Goal: Task Accomplishment & Management: Use online tool/utility

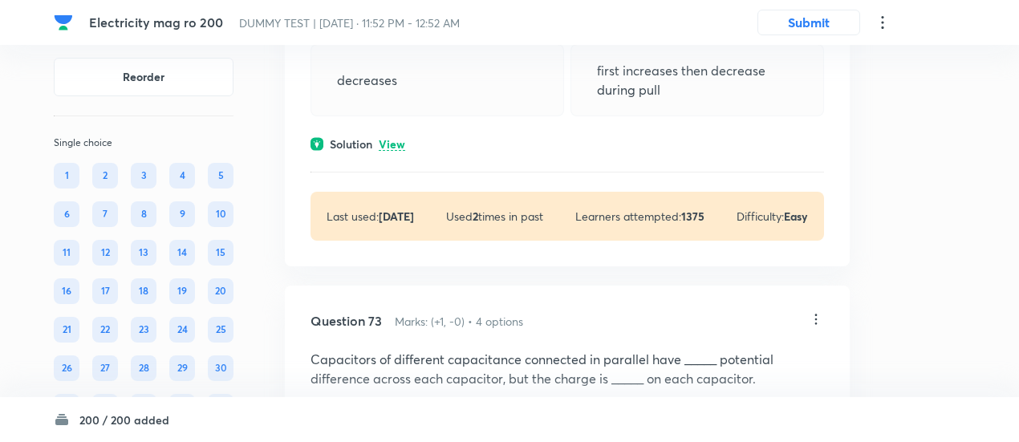
scroll to position [53319, 0]
click at [401, 143] on p "View" at bounding box center [392, 146] width 26 height 12
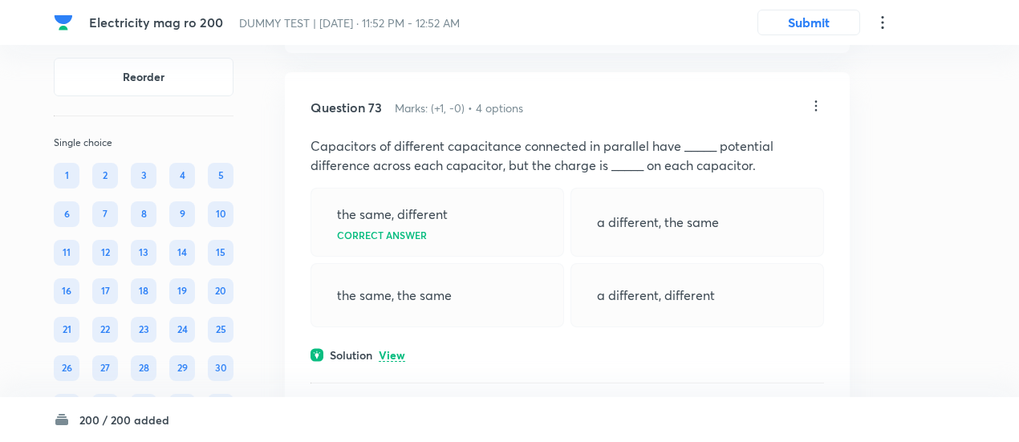
scroll to position [53605, 0]
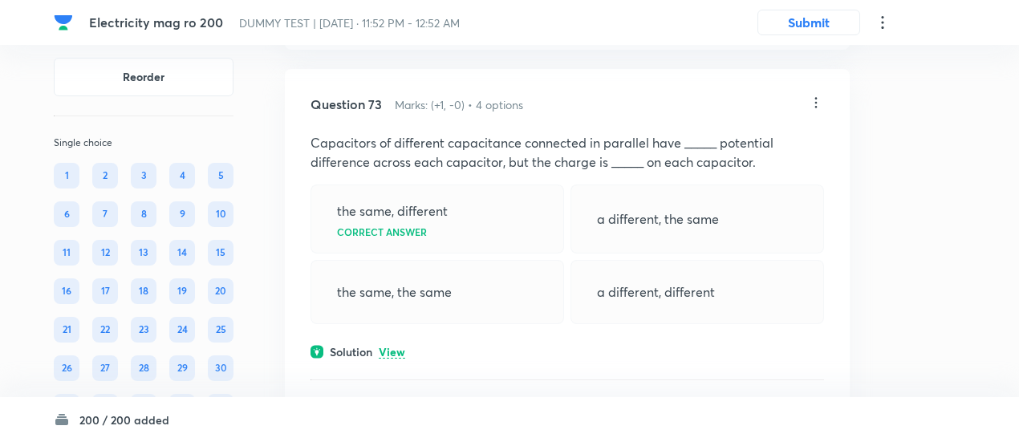
click at [396, 353] on p "View" at bounding box center [392, 353] width 26 height 12
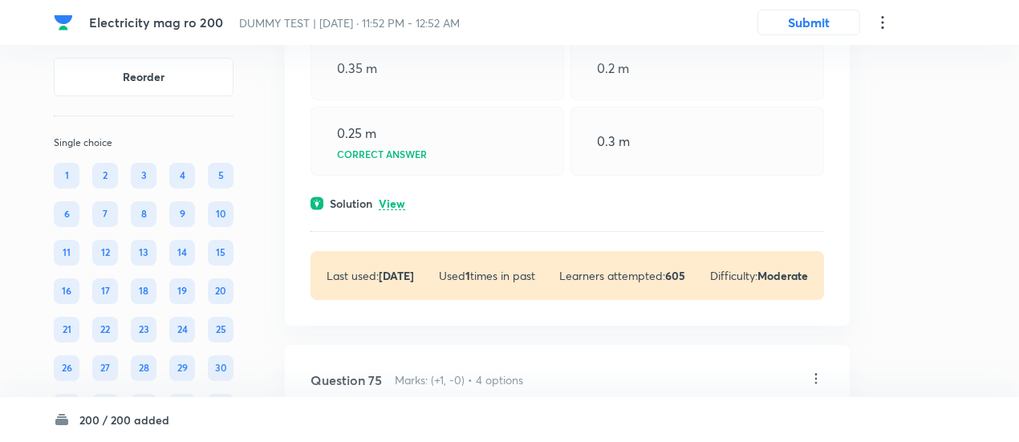
scroll to position [54535, 0]
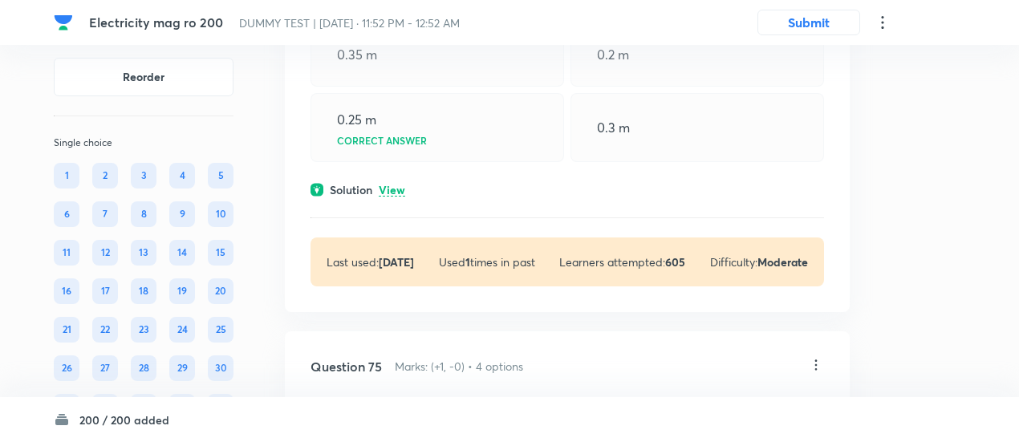
click at [386, 181] on div "Solution View" at bounding box center [568, 189] width 514 height 17
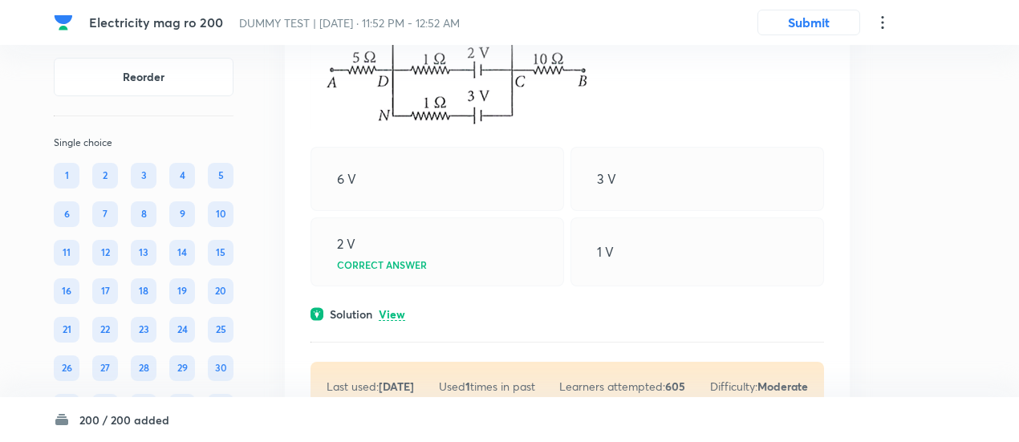
scroll to position [55130, 0]
click at [394, 316] on p "View" at bounding box center [392, 314] width 26 height 12
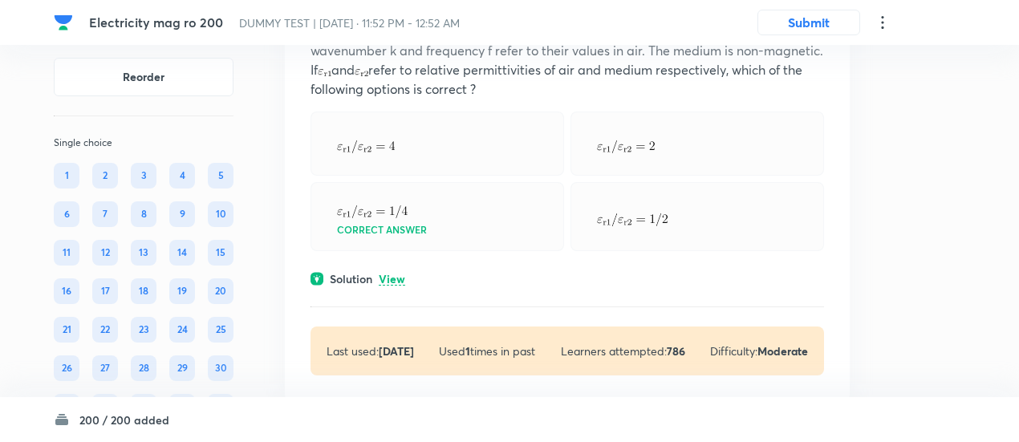
scroll to position [55825, 0]
click at [390, 277] on p "View" at bounding box center [392, 278] width 26 height 12
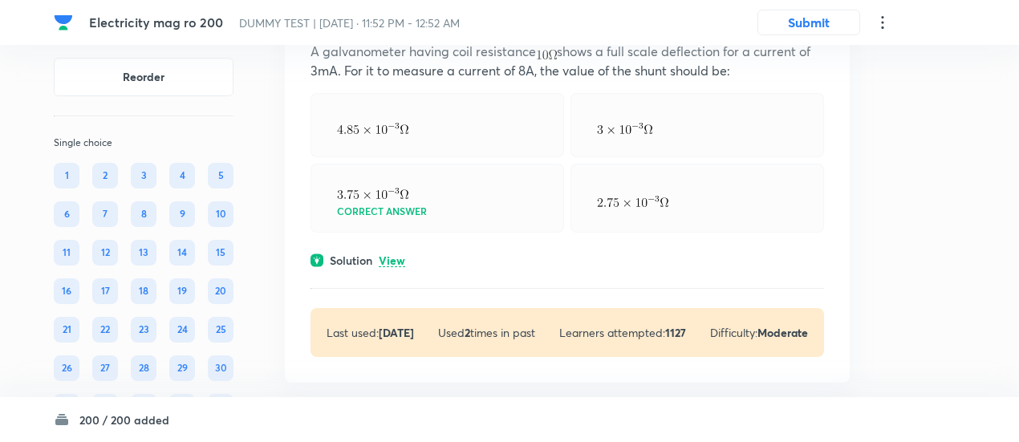
scroll to position [56667, 0]
click at [392, 257] on p "View" at bounding box center [392, 260] width 26 height 12
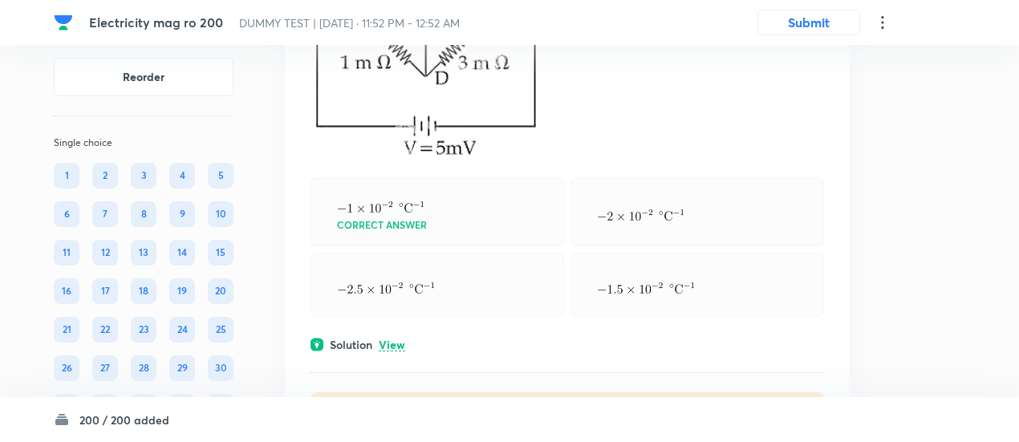
scroll to position [57609, 0]
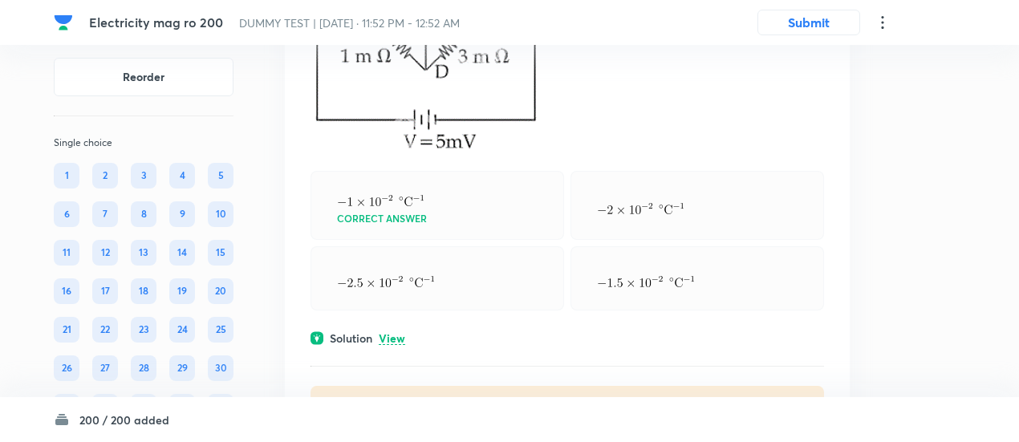
click at [398, 333] on p "View" at bounding box center [392, 339] width 26 height 12
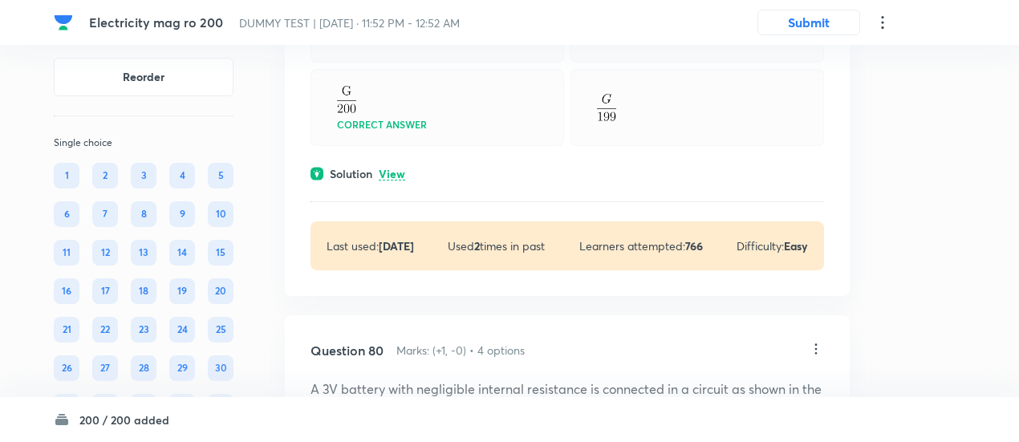
scroll to position [58407, 0]
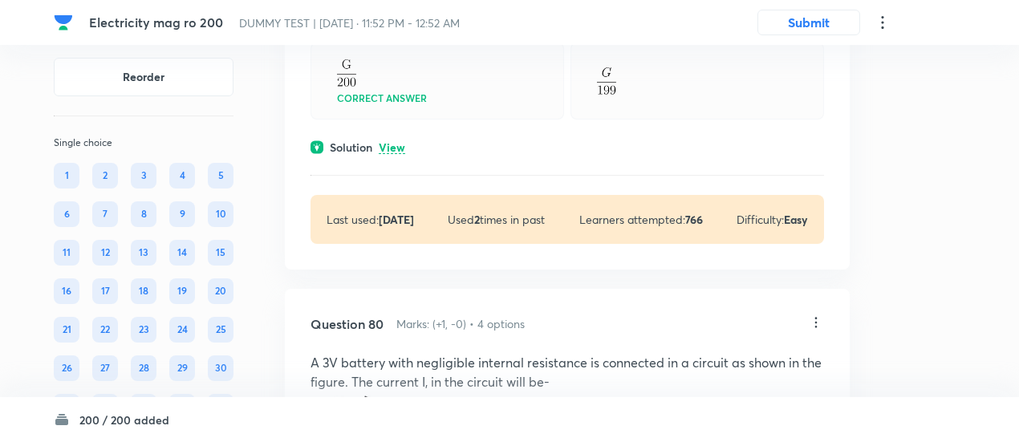
click at [386, 146] on p "View" at bounding box center [392, 148] width 26 height 12
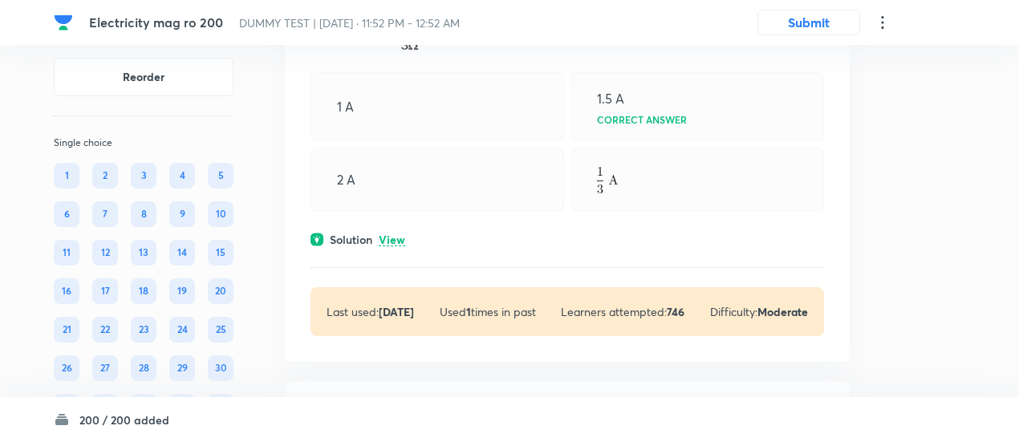
scroll to position [59145, 0]
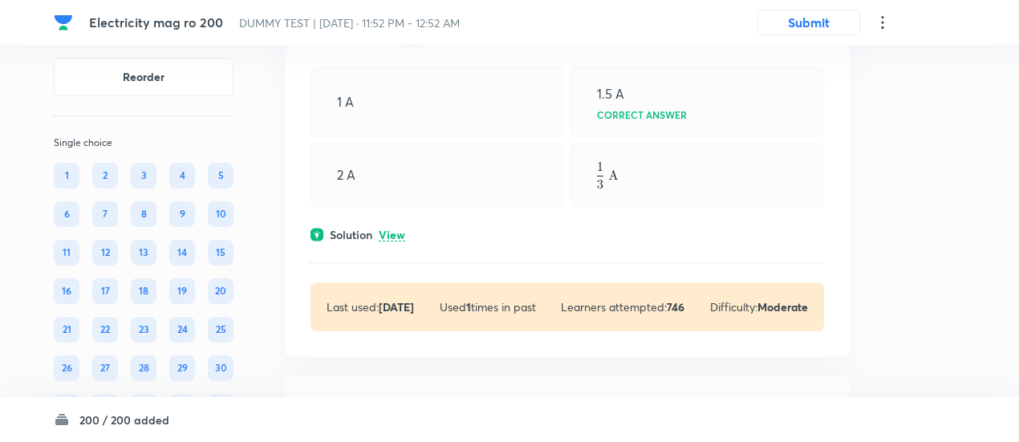
click at [395, 235] on div "Question 80 Marks: (+1, -0) • 4 options A 3V battery with negligible internal r…" at bounding box center [567, 105] width 565 height 504
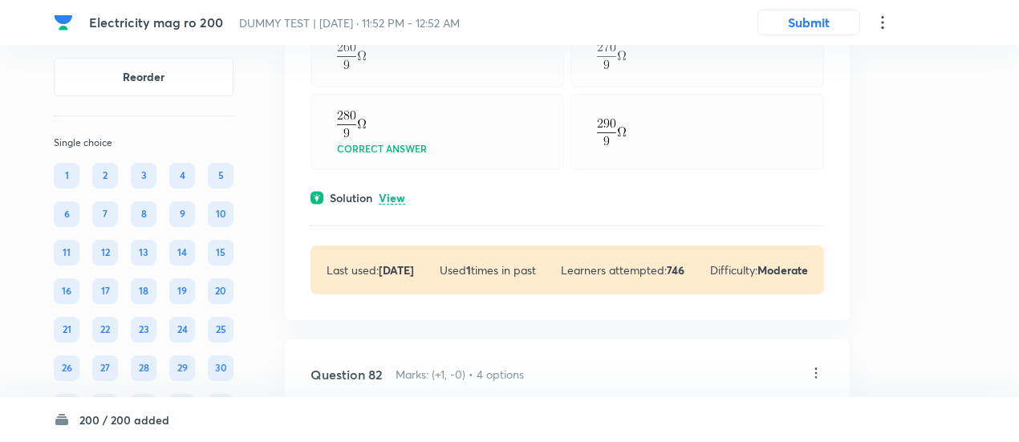
scroll to position [59766, 0]
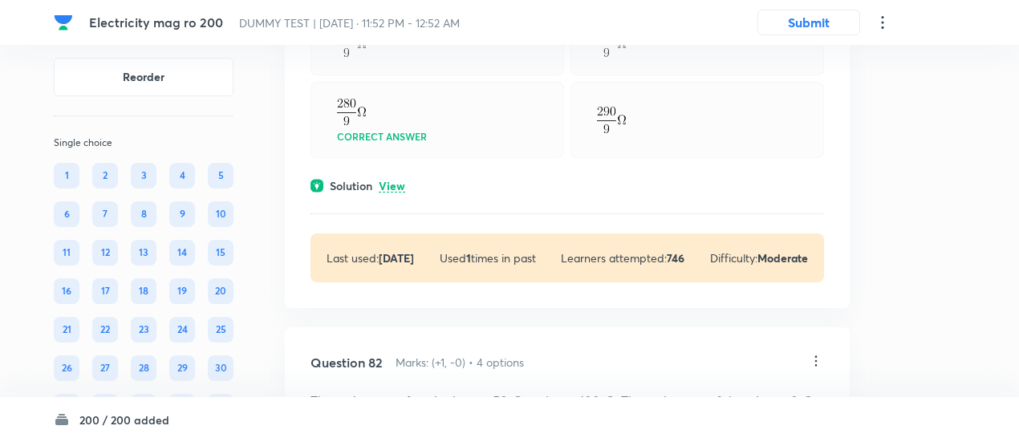
click at [397, 181] on p "View" at bounding box center [392, 187] width 26 height 12
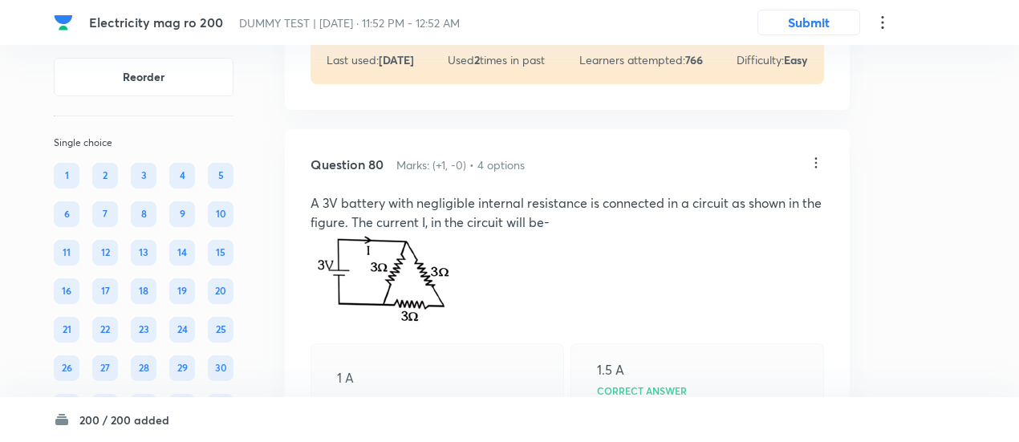
scroll to position [58867, 0]
click at [816, 160] on icon at bounding box center [817, 165] width 2 height 10
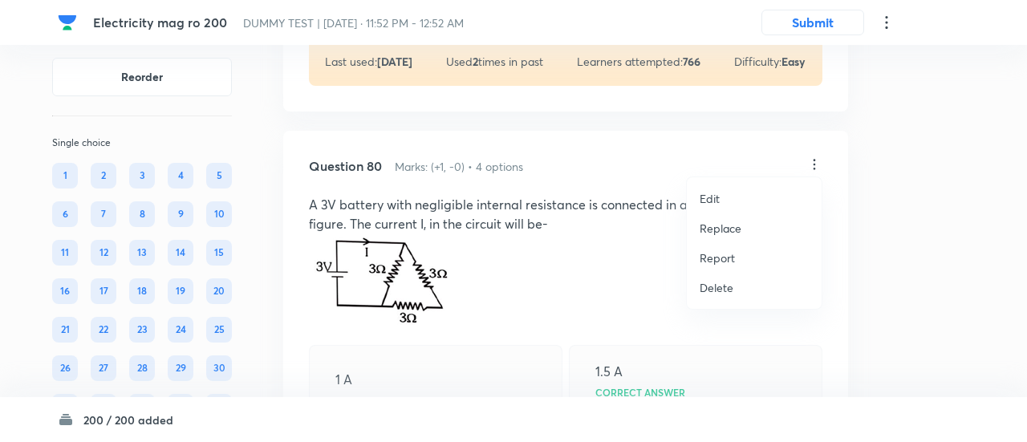
click at [716, 234] on p "Replace" at bounding box center [721, 228] width 42 height 17
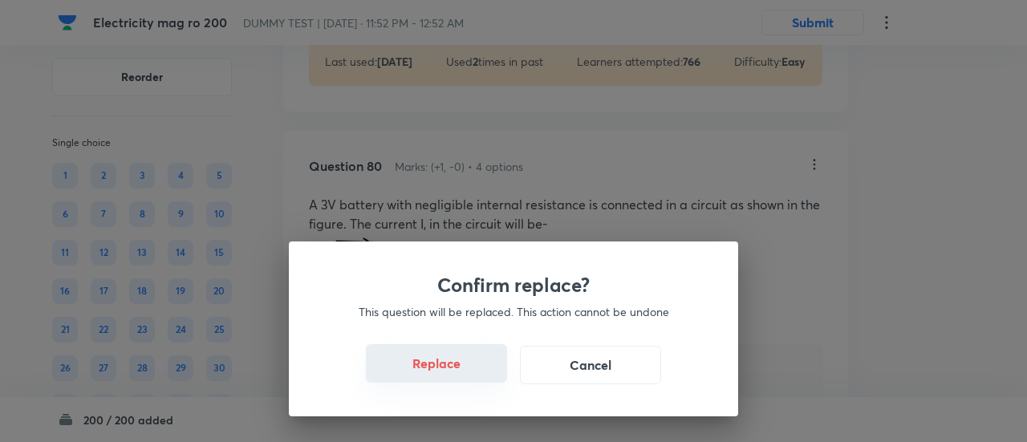
click at [429, 375] on button "Replace" at bounding box center [436, 363] width 141 height 39
click at [455, 376] on button "Replace" at bounding box center [436, 363] width 141 height 39
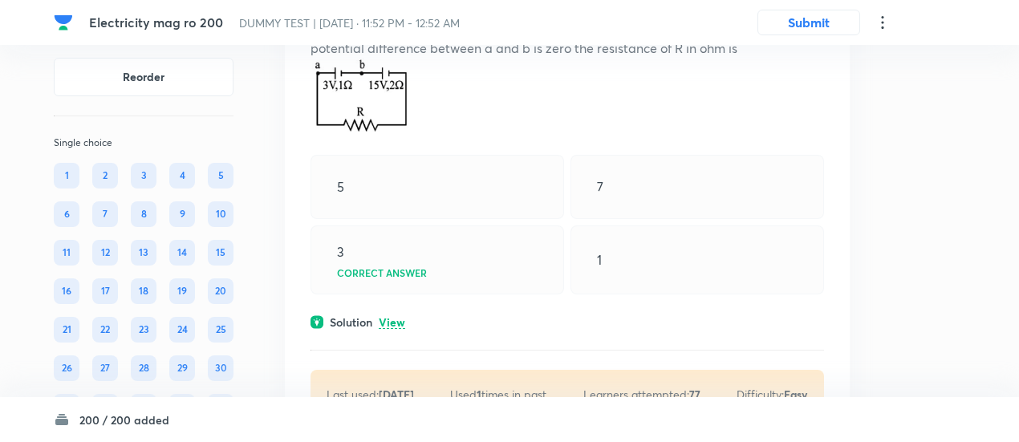
scroll to position [59063, 0]
click at [390, 319] on p "View" at bounding box center [392, 322] width 26 height 12
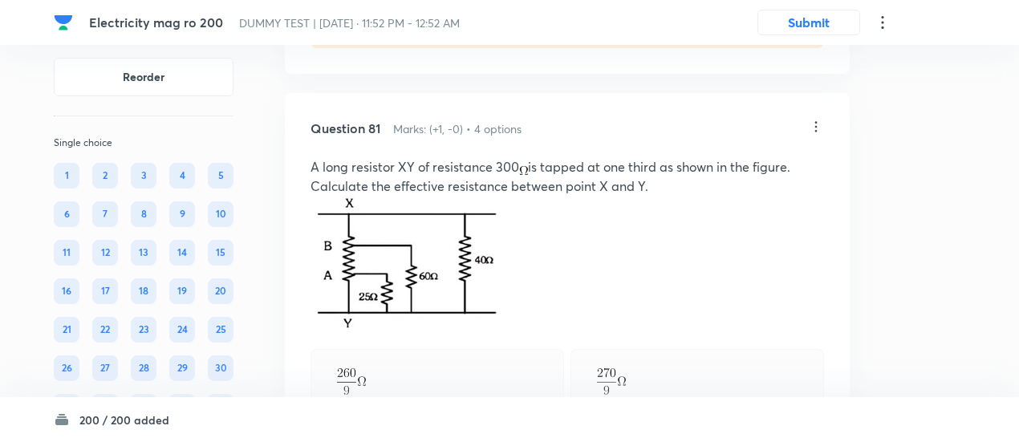
scroll to position [59527, 0]
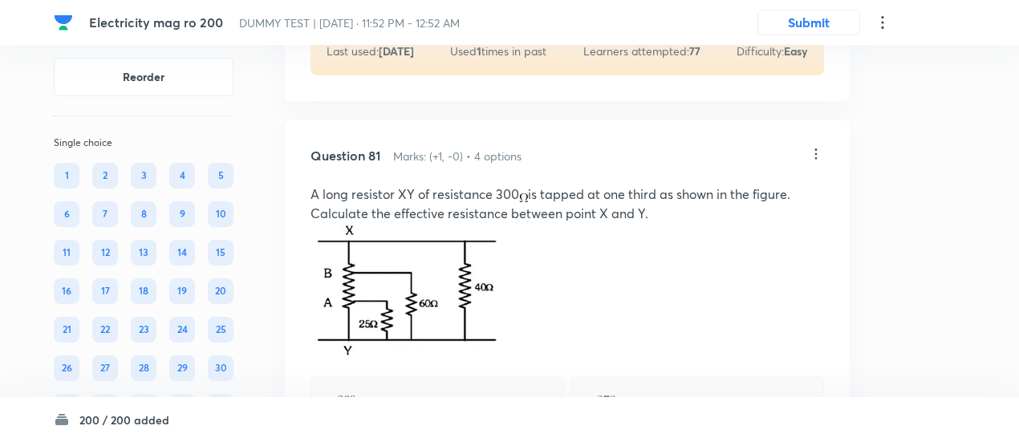
click at [816, 148] on icon at bounding box center [816, 154] width 16 height 16
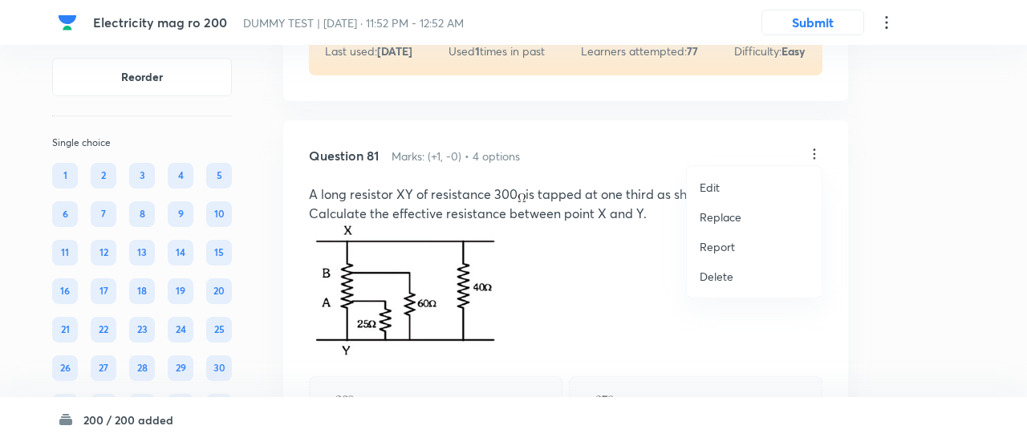
click at [700, 216] on p "Replace" at bounding box center [721, 217] width 42 height 17
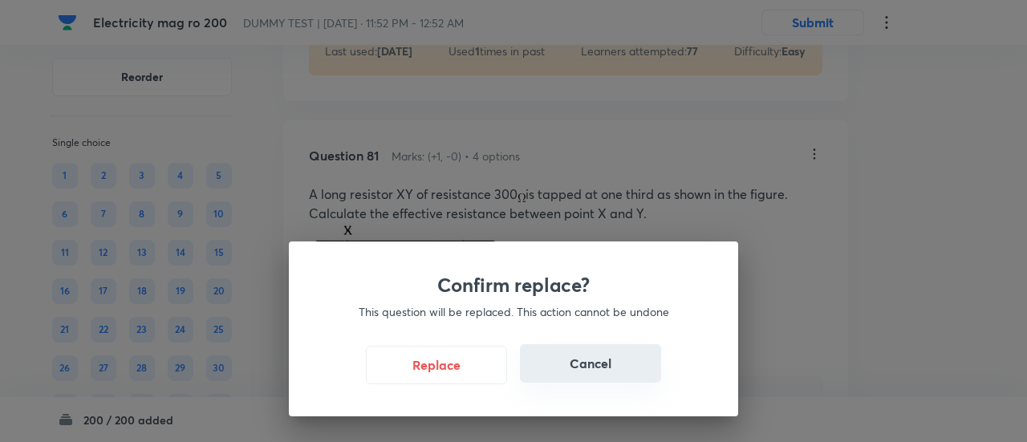
click at [600, 362] on button "Cancel" at bounding box center [590, 363] width 141 height 39
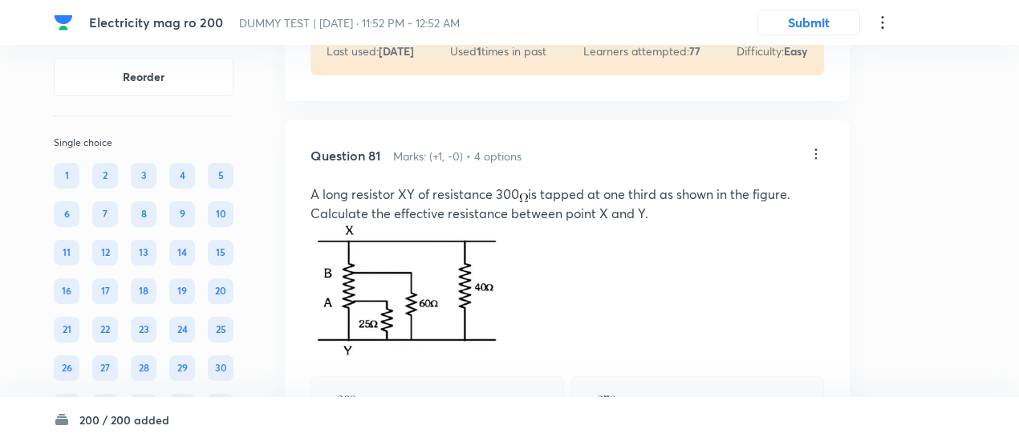
click at [525, 185] on p "A long resistor XY of resistance 300 is tapped at one third as shown in the fig…" at bounding box center [568, 204] width 514 height 39
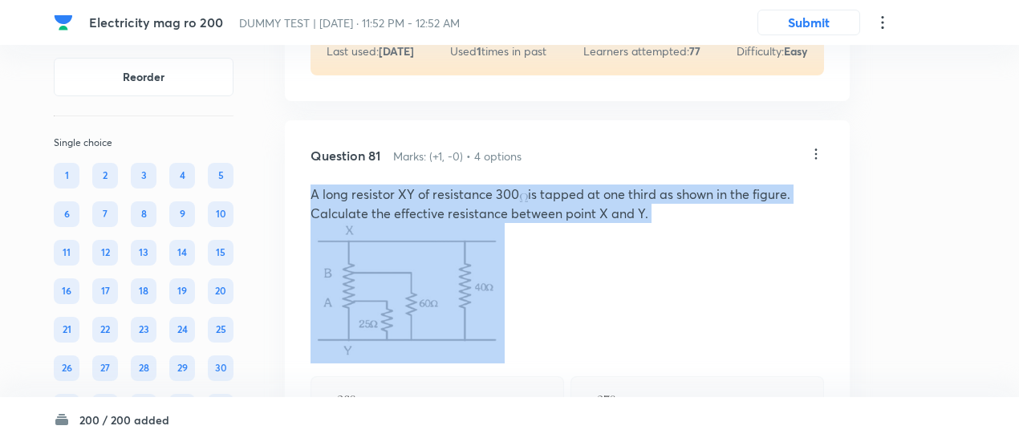
click at [525, 185] on p "A long resistor XY of resistance 300 is tapped at one third as shown in the fig…" at bounding box center [568, 204] width 514 height 39
copy p "A long resistor XY of resistance 300 is tapped at one third as shown in the fig…"
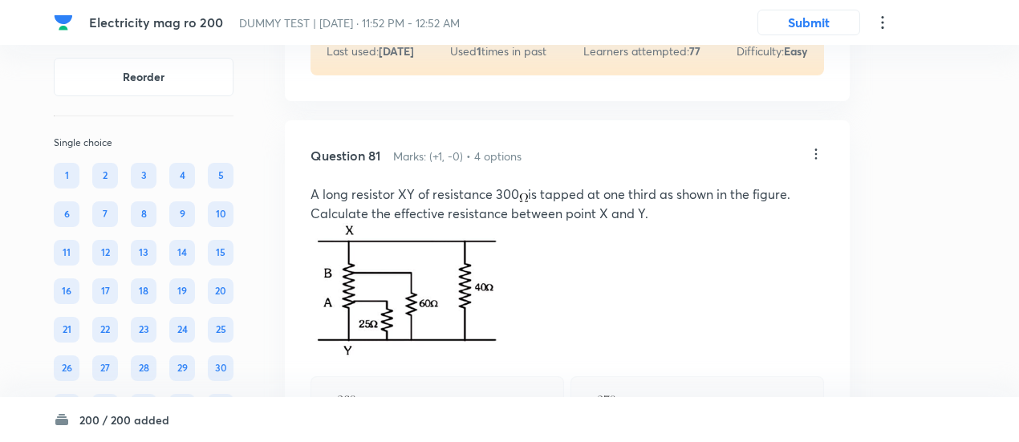
click at [820, 146] on icon at bounding box center [816, 154] width 16 height 16
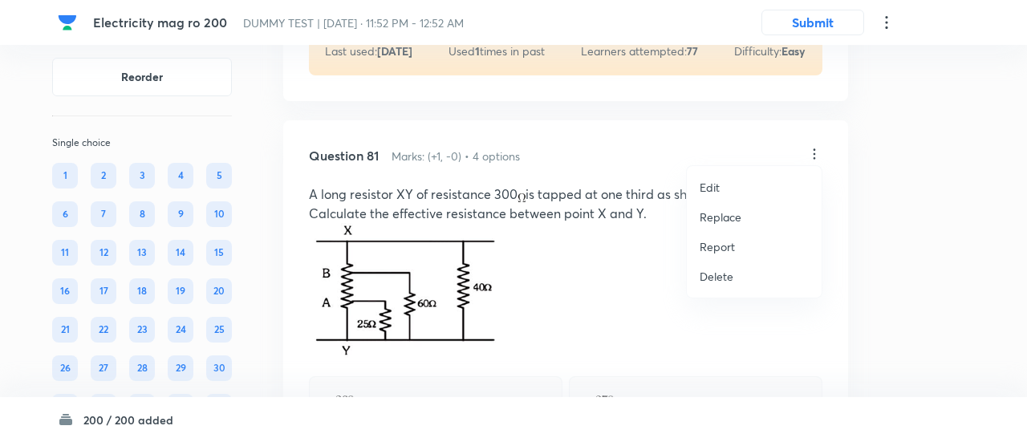
click at [718, 185] on p "Edit" at bounding box center [710, 187] width 20 height 17
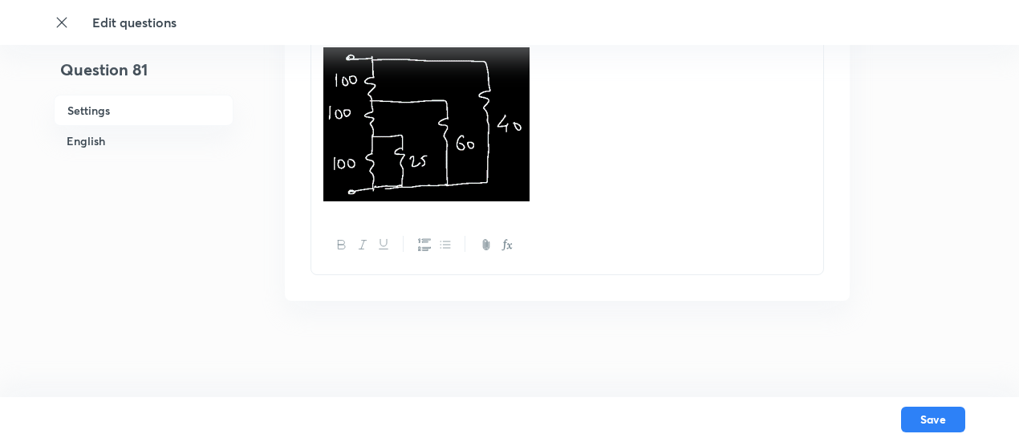
checkbox input "true"
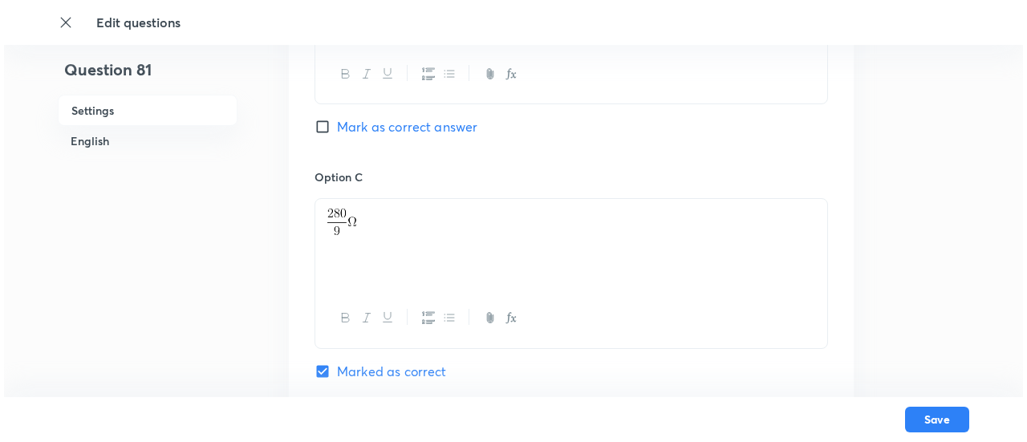
scroll to position [1923, 0]
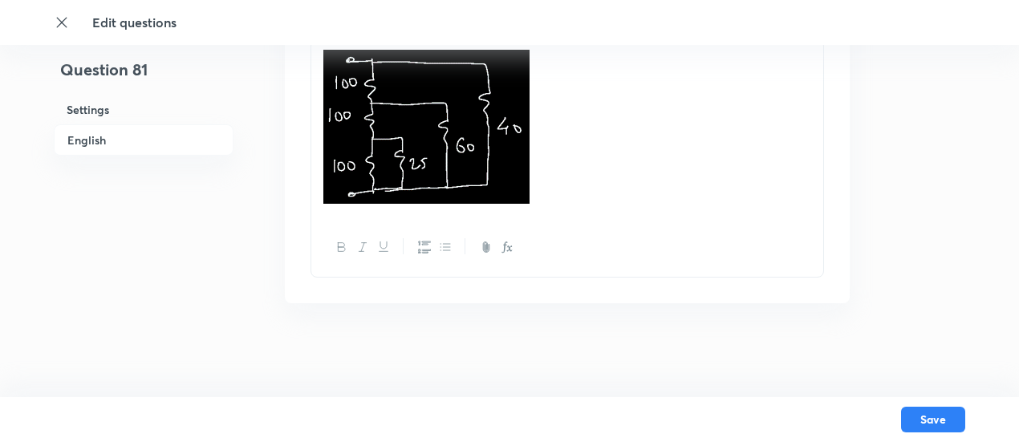
click at [628, 197] on p at bounding box center [567, 129] width 488 height 159
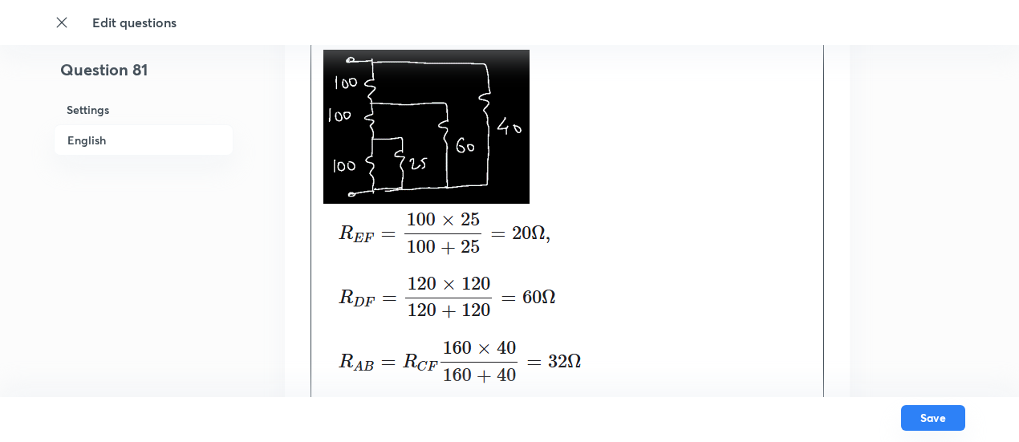
click at [943, 420] on button "Save" at bounding box center [933, 418] width 64 height 26
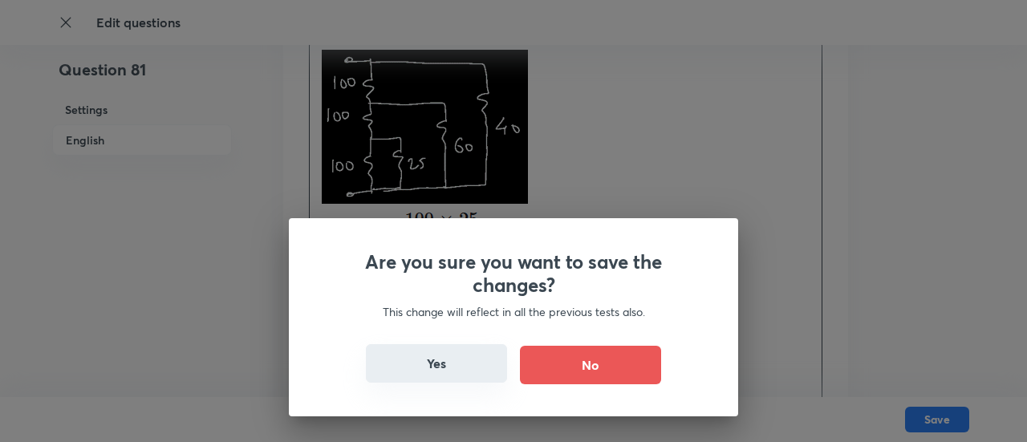
click at [438, 367] on button "Yes" at bounding box center [436, 363] width 141 height 39
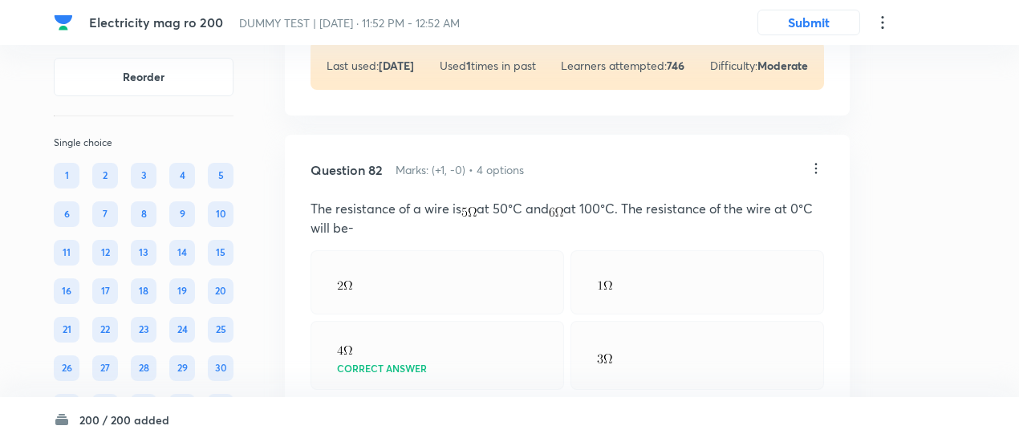
scroll to position [42157, 0]
click at [394, 413] on p "View" at bounding box center [392, 419] width 26 height 12
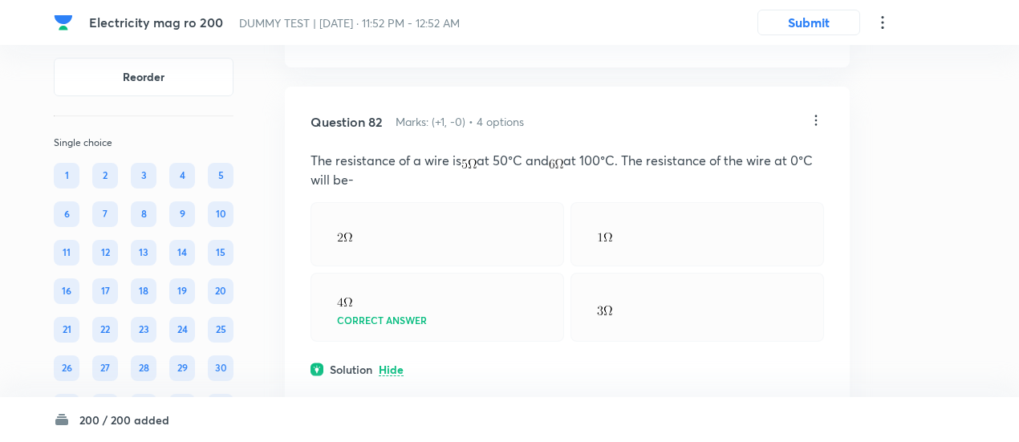
scroll to position [42188, 0]
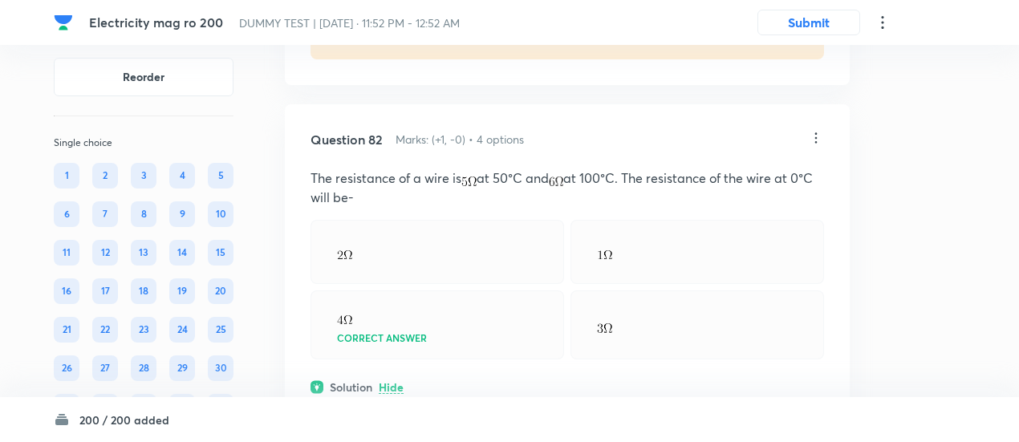
click at [808, 130] on icon at bounding box center [816, 138] width 16 height 16
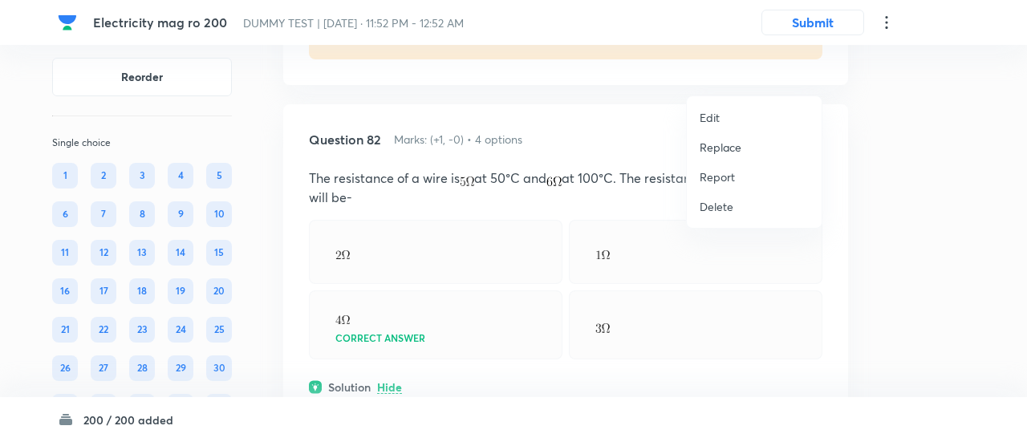
click at [730, 146] on p "Replace" at bounding box center [721, 147] width 42 height 17
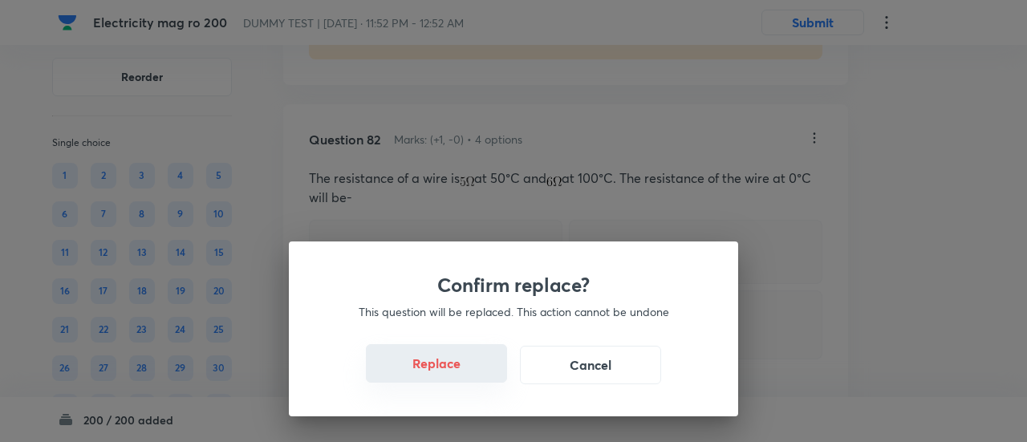
click at [454, 376] on button "Replace" at bounding box center [436, 363] width 141 height 39
click at [454, 376] on button "Replace" at bounding box center [436, 365] width 141 height 39
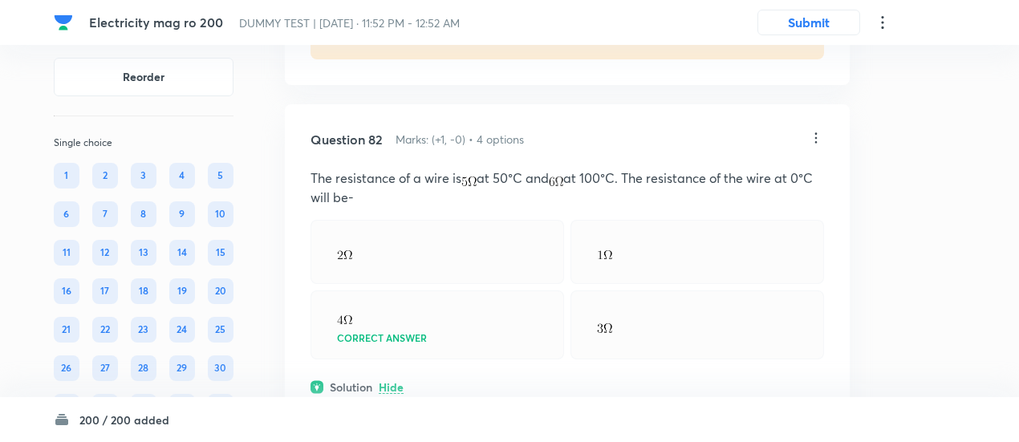
click at [454, 396] on div "Physics Electricity & Magnetism Electric Current and Circuits" at bounding box center [568, 430] width 514 height 68
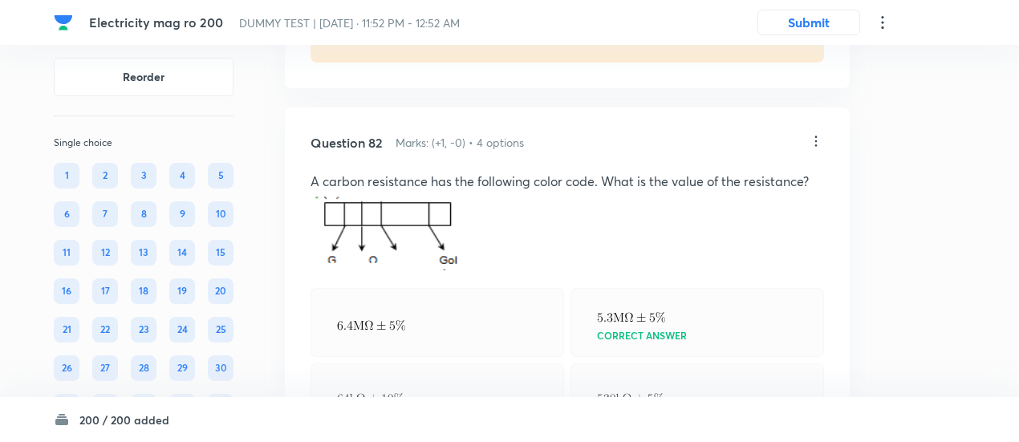
scroll to position [42183, 0]
click at [817, 135] on icon at bounding box center [816, 143] width 16 height 16
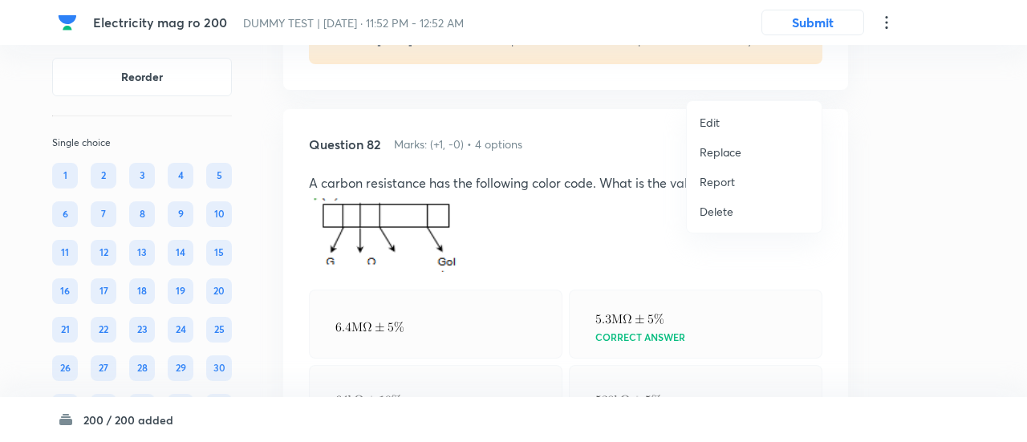
click at [738, 148] on p "Replace" at bounding box center [721, 152] width 42 height 17
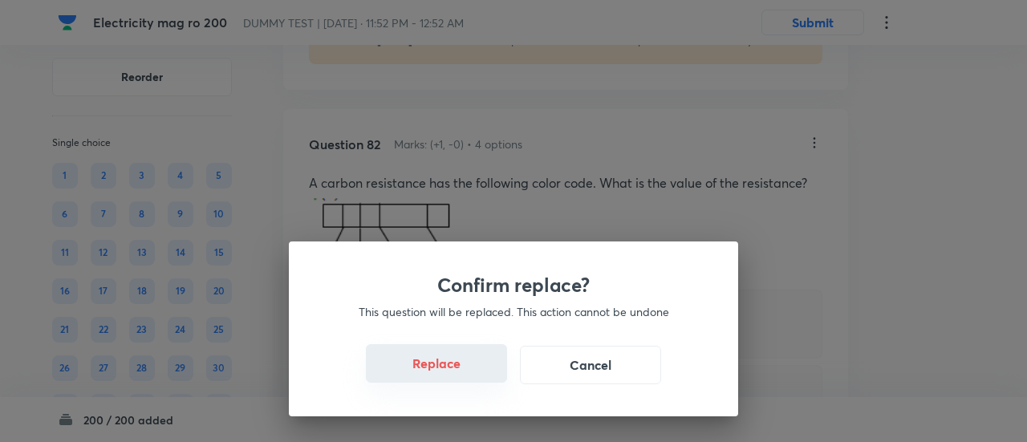
click at [461, 377] on button "Replace" at bounding box center [436, 363] width 141 height 39
click at [461, 377] on button "Replace" at bounding box center [436, 365] width 141 height 39
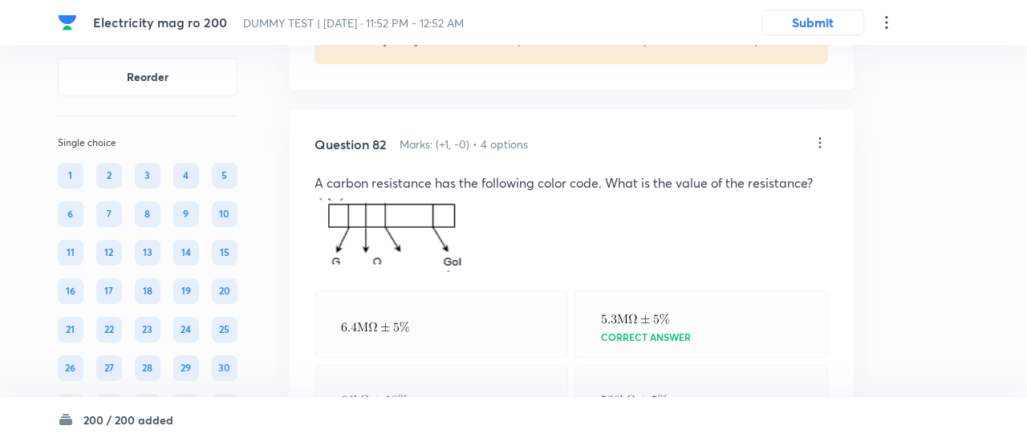
click at [461, 377] on div "Question 82 Marks: (+1, -0) • 4 options A carbon resistance has the following c…" at bounding box center [571, 388] width 565 height 558
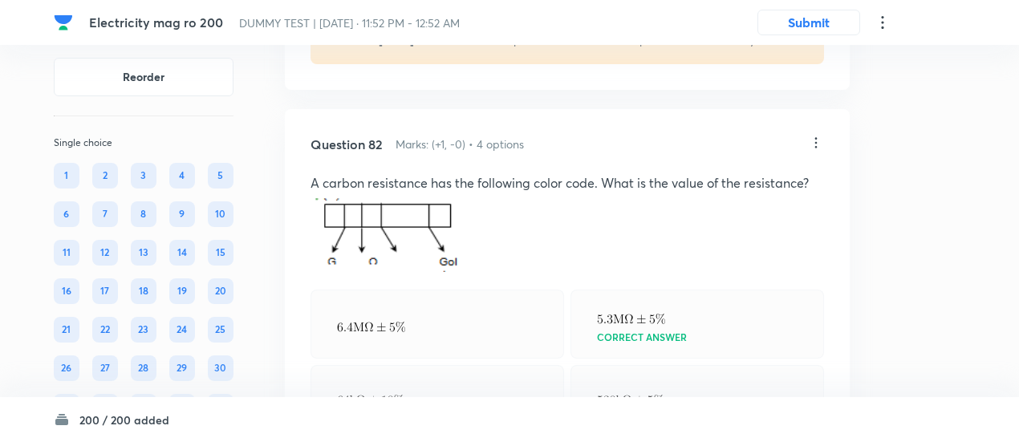
click at [461, 377] on div "Question 82 Marks: (+1, -0) • 4 options A carbon resistance has the following c…" at bounding box center [567, 388] width 565 height 558
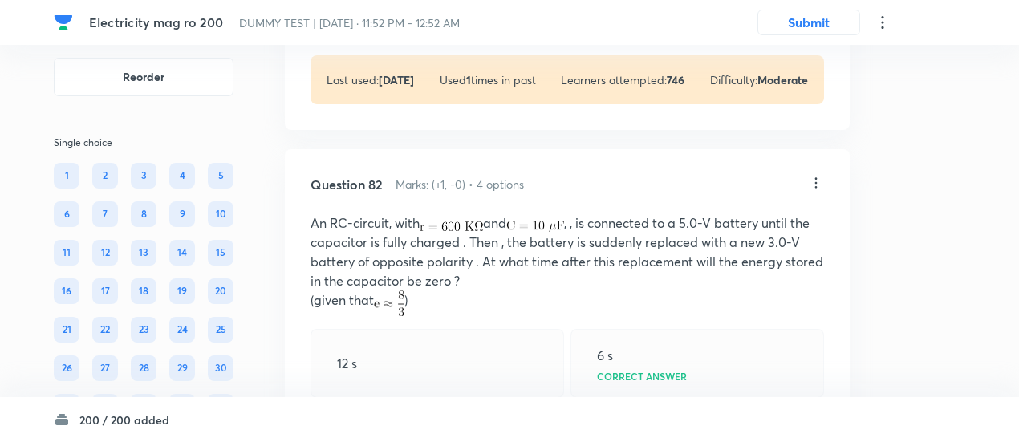
scroll to position [42122, 0]
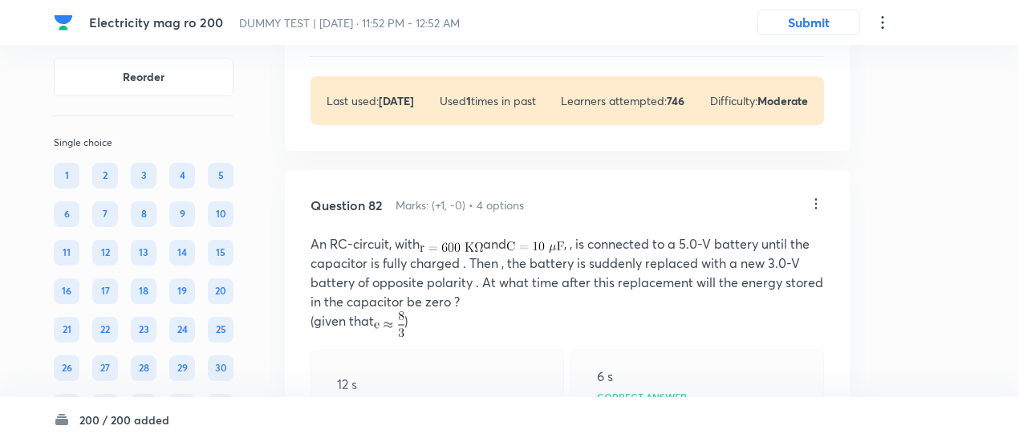
click at [819, 196] on icon at bounding box center [816, 204] width 16 height 16
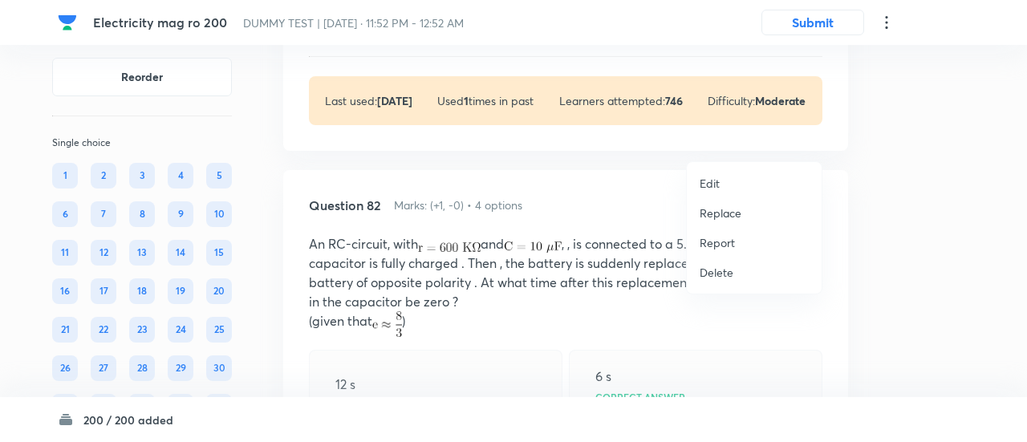
click at [714, 224] on li "Replace" at bounding box center [754, 213] width 135 height 30
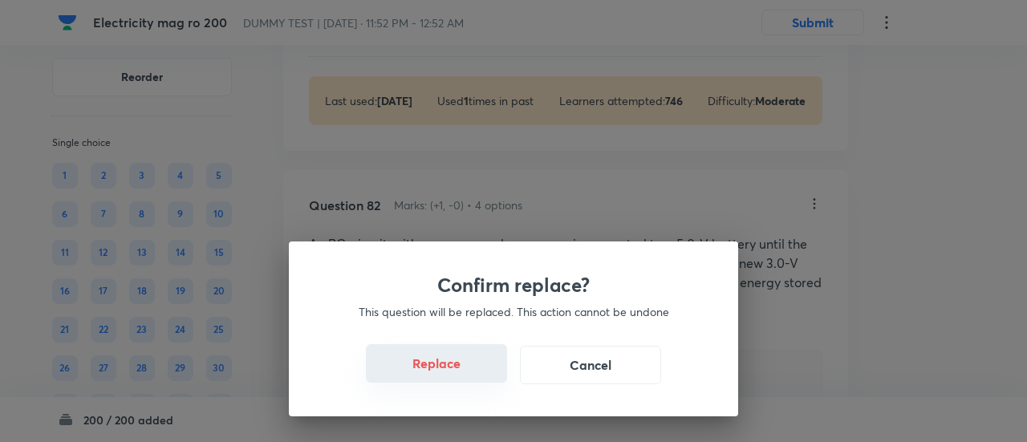
click at [455, 372] on button "Replace" at bounding box center [436, 363] width 141 height 39
click at [455, 372] on button "Replace" at bounding box center [436, 365] width 141 height 39
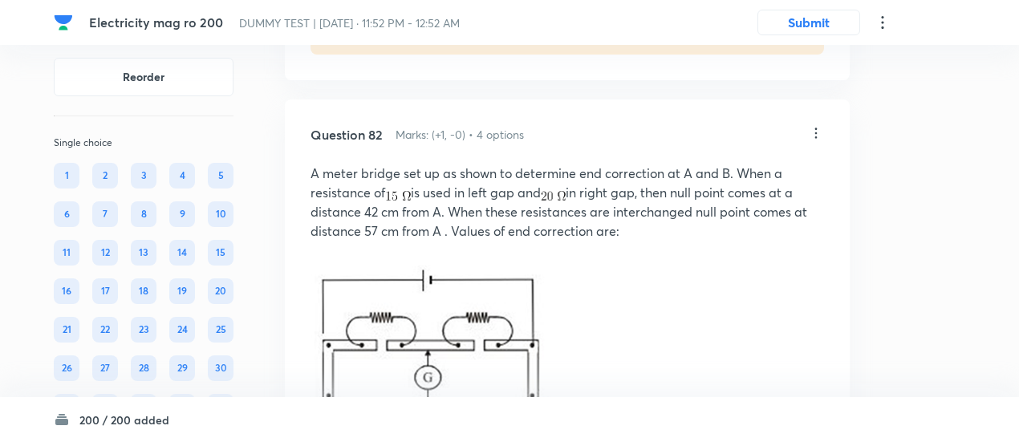
scroll to position [42194, 0]
click at [819, 124] on icon at bounding box center [816, 132] width 16 height 16
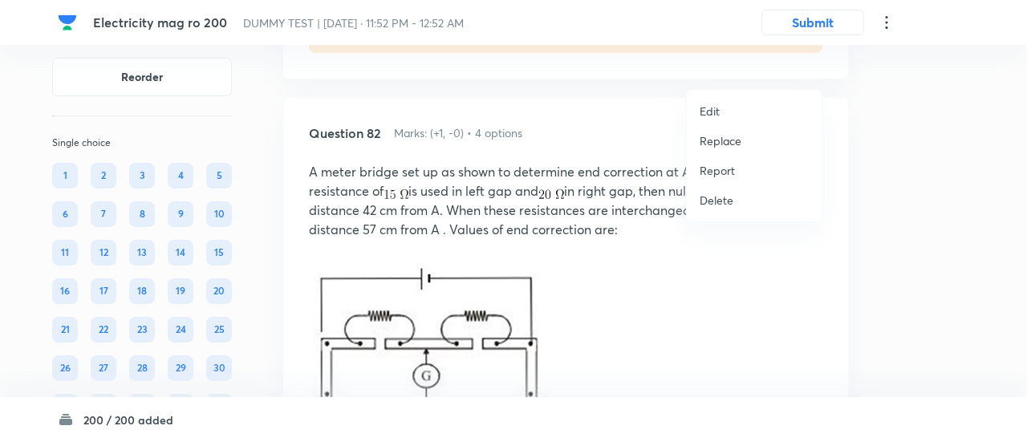
click at [730, 139] on p "Replace" at bounding box center [721, 140] width 42 height 17
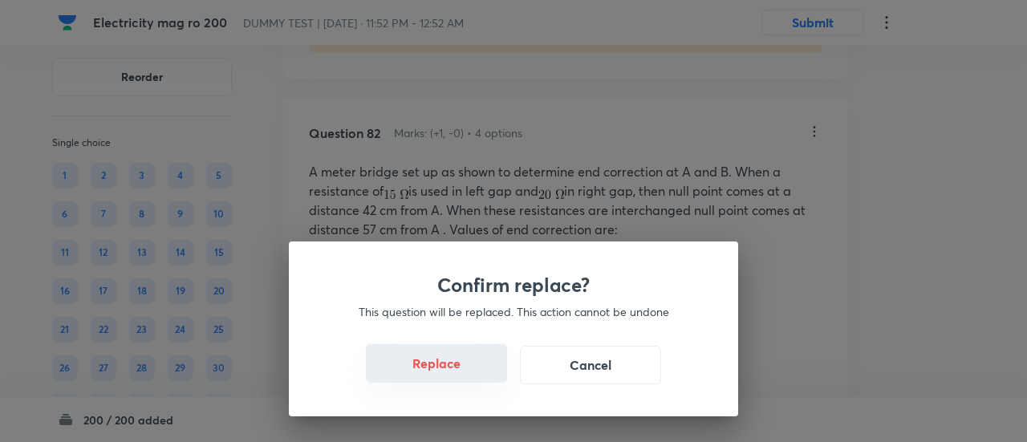
click at [450, 369] on button "Replace" at bounding box center [436, 363] width 141 height 39
click at [450, 369] on button "Replace" at bounding box center [436, 365] width 141 height 39
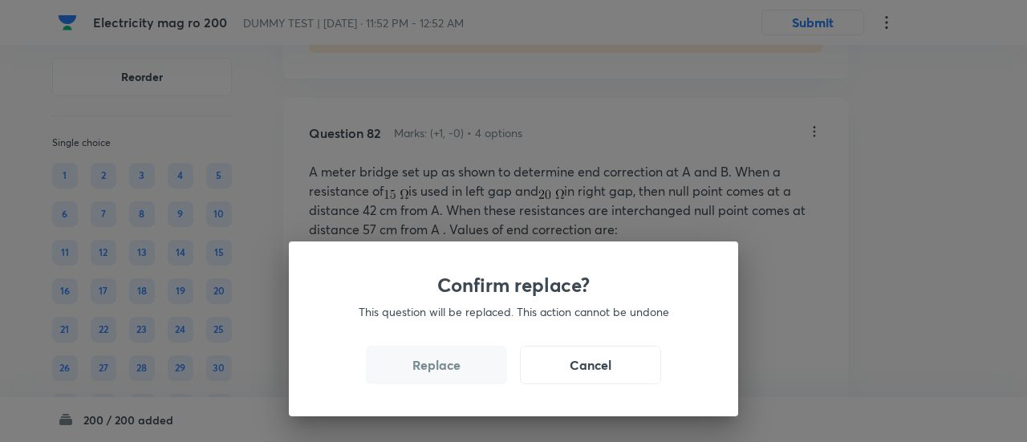
click at [450, 369] on button "Replace" at bounding box center [436, 365] width 141 height 39
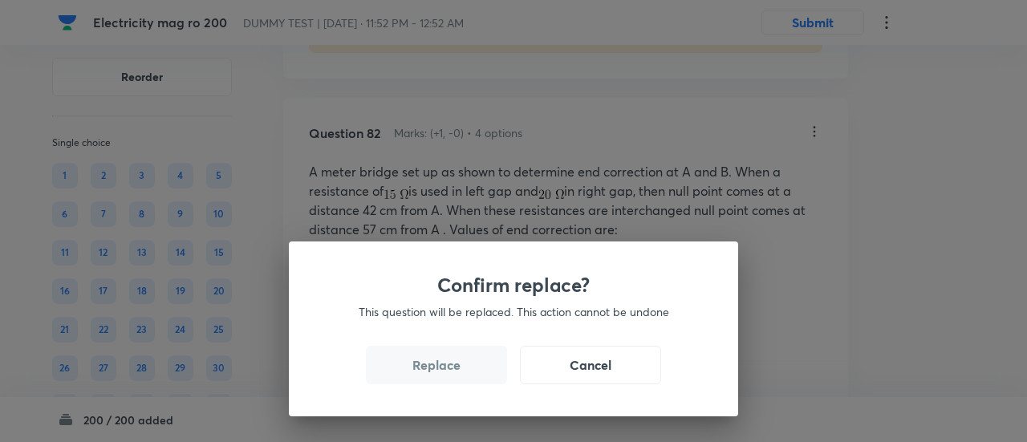
click at [450, 369] on button "Replace" at bounding box center [436, 365] width 141 height 39
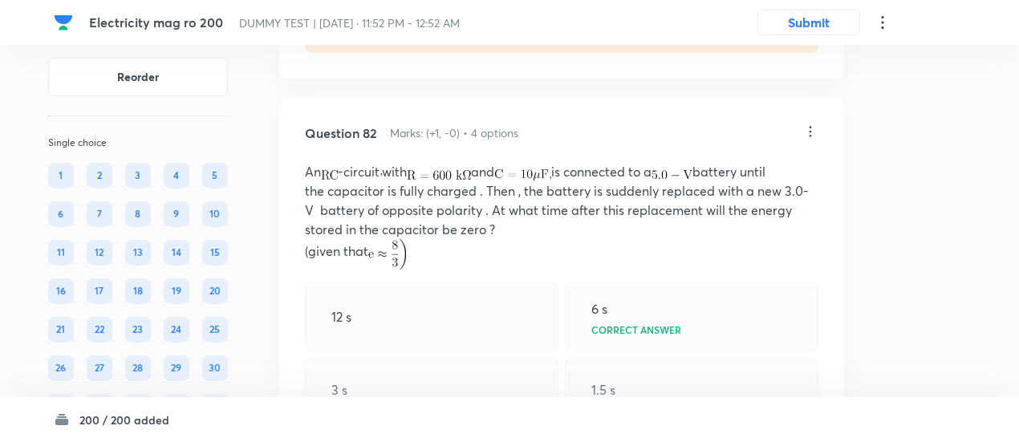
click at [450, 369] on div "Question 82 Marks: (+1, -0) • 4 options An -circuit with and is connected to a …" at bounding box center [561, 382] width 565 height 569
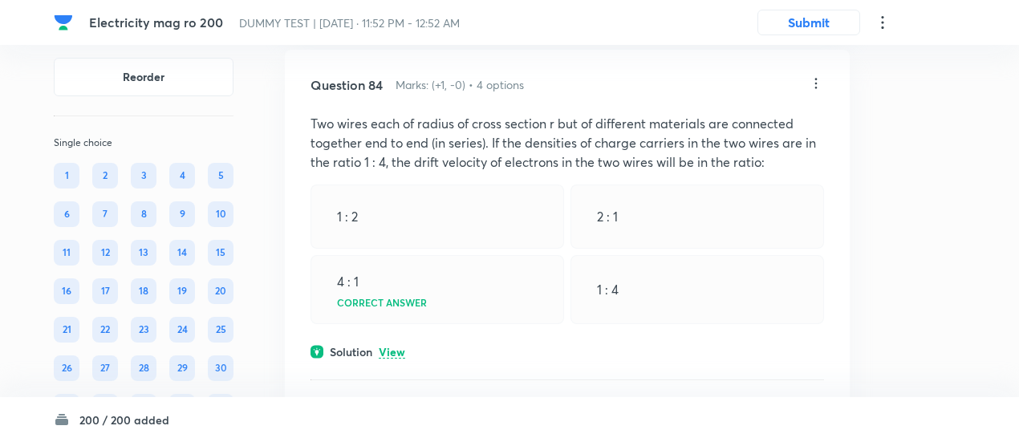
scroll to position [43389, 0]
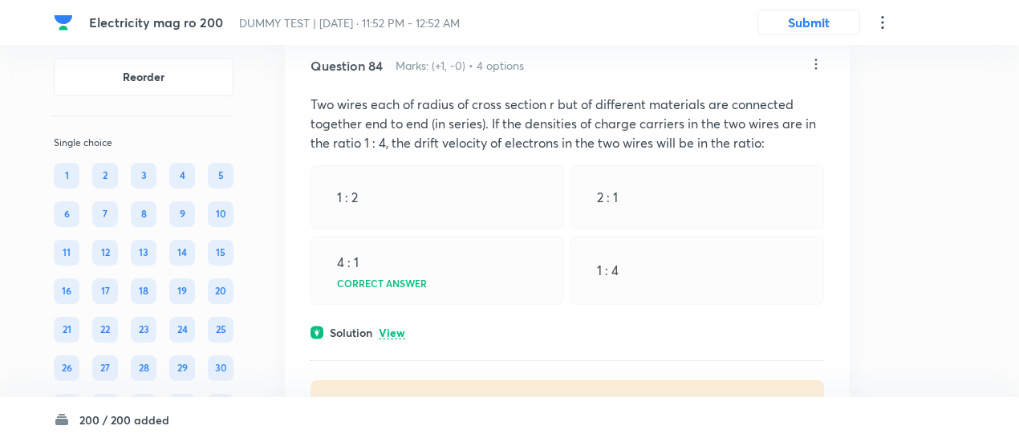
click at [394, 327] on p "View" at bounding box center [392, 333] width 26 height 12
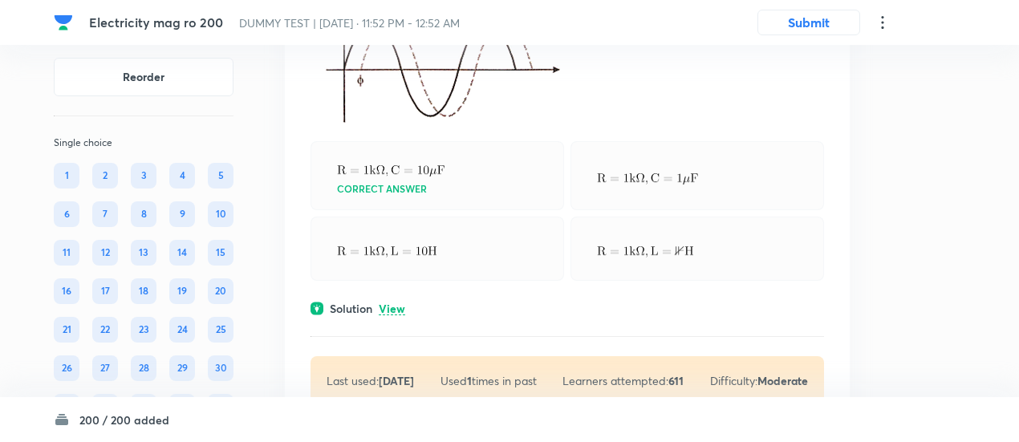
scroll to position [44174, 0]
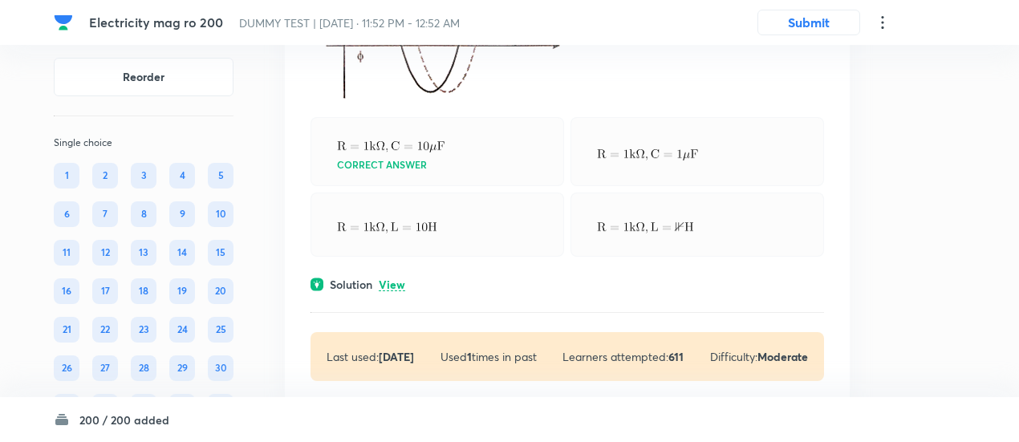
click at [398, 279] on p "View" at bounding box center [392, 285] width 26 height 12
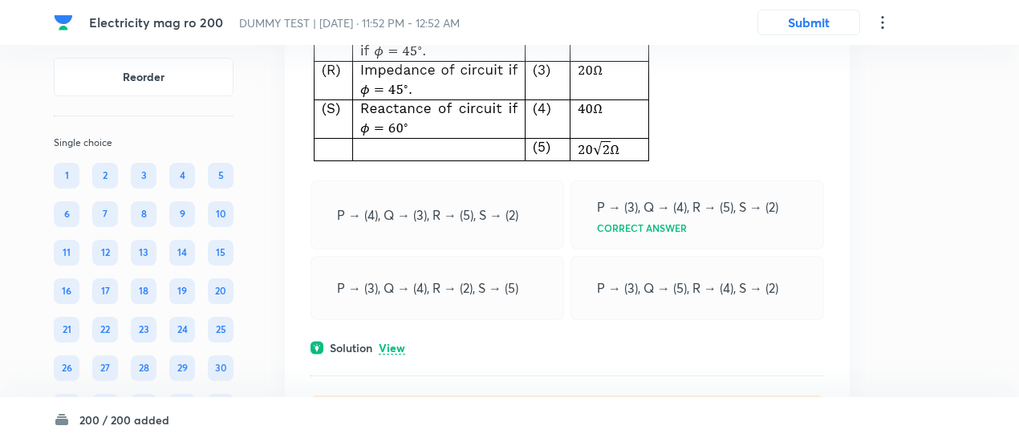
scroll to position [45090, 0]
click at [397, 341] on p "View" at bounding box center [392, 347] width 26 height 12
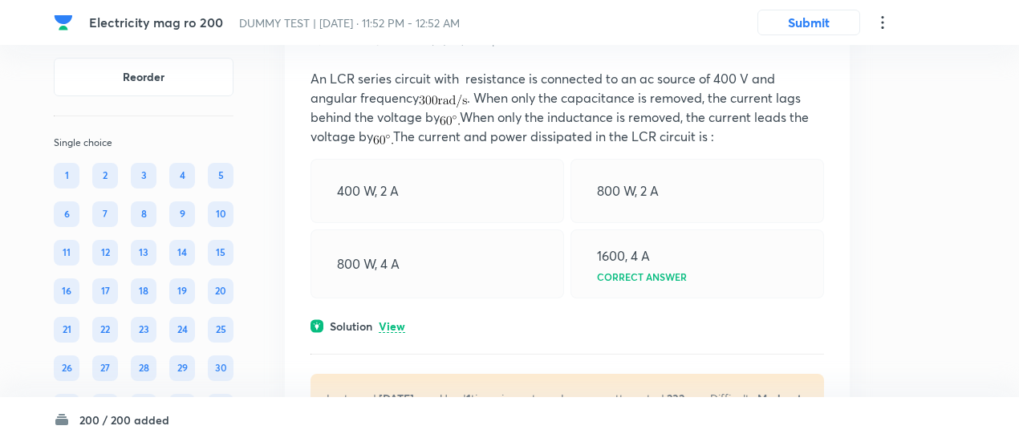
scroll to position [45798, 0]
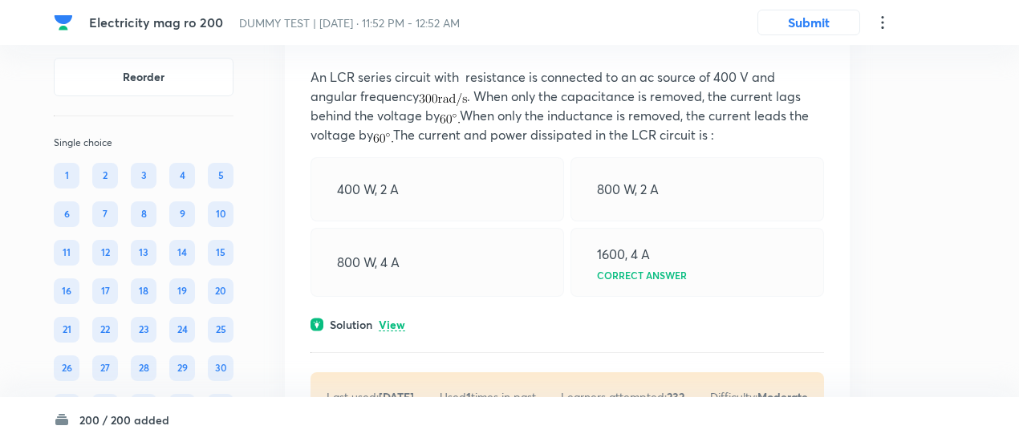
click at [390, 319] on p "View" at bounding box center [392, 325] width 26 height 12
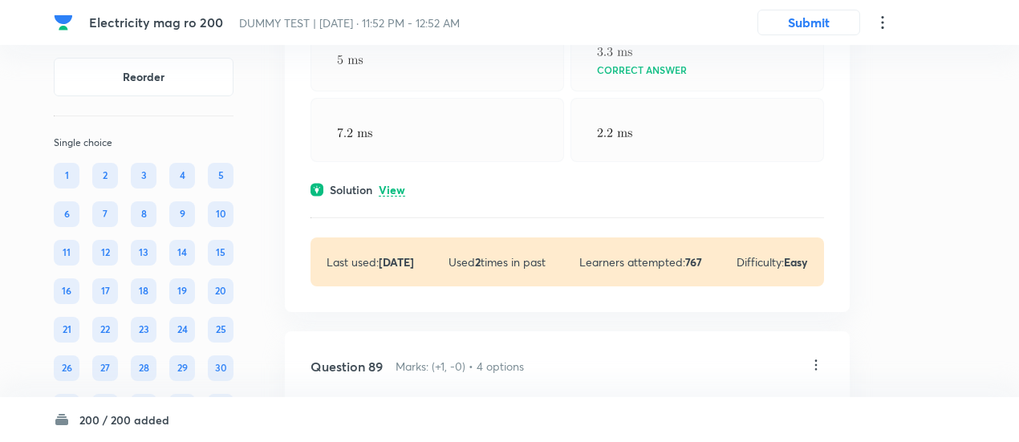
scroll to position [46561, 0]
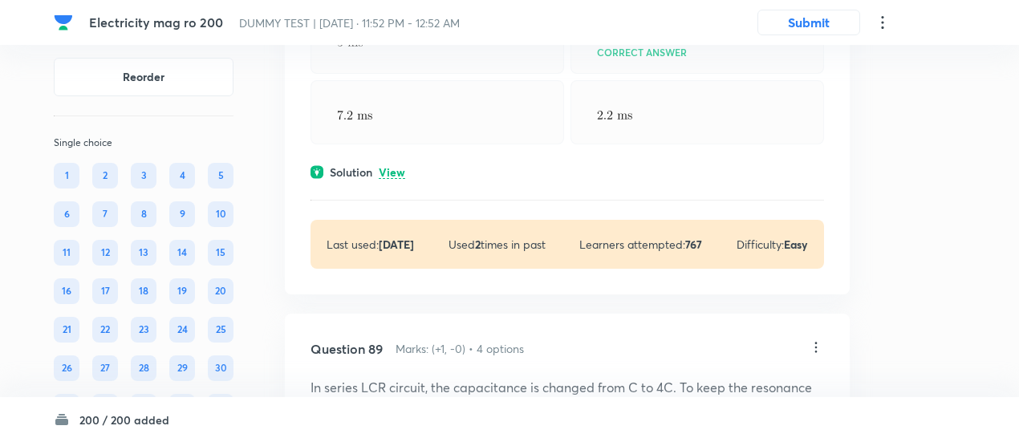
click at [397, 167] on p "View" at bounding box center [392, 173] width 26 height 12
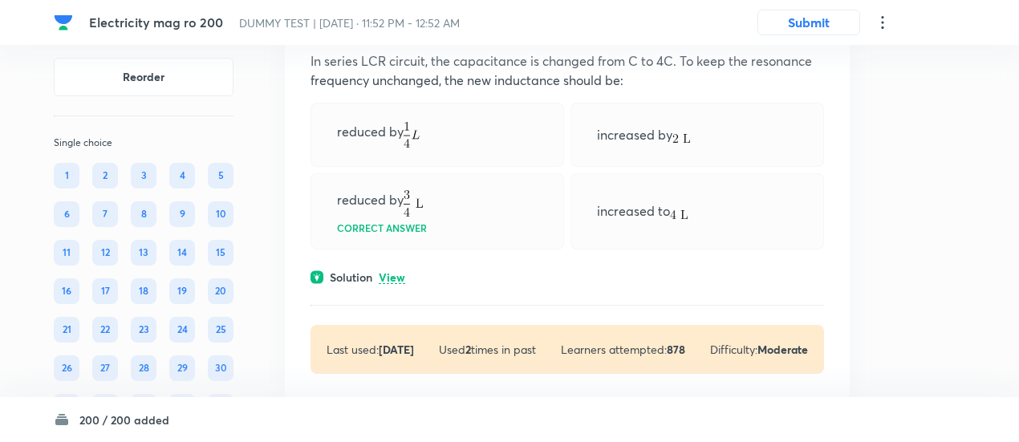
scroll to position [47006, 0]
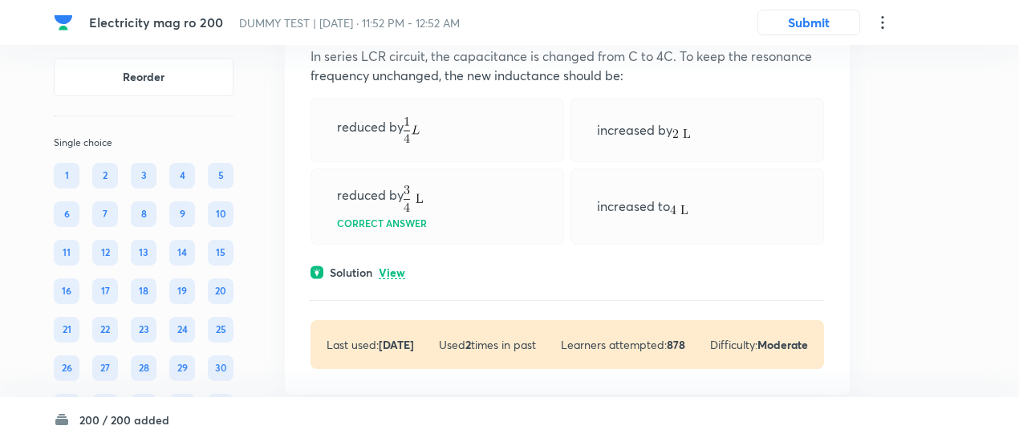
click at [390, 267] on p "View" at bounding box center [392, 273] width 26 height 12
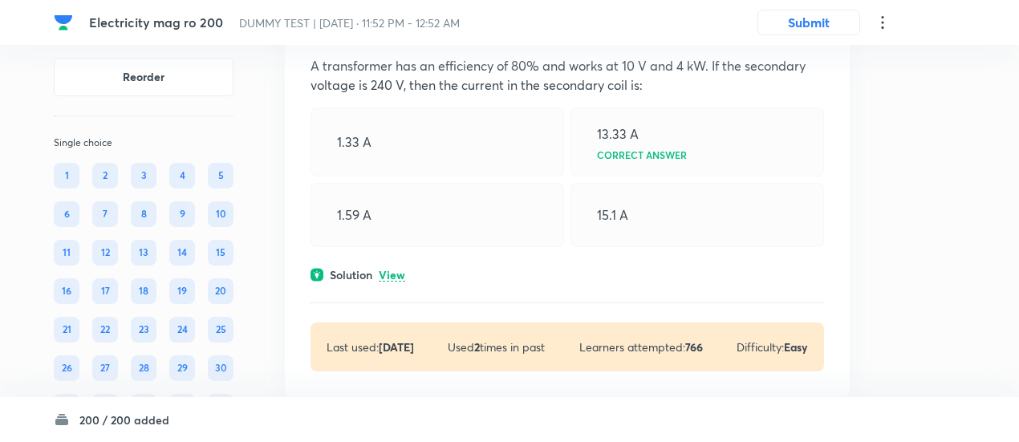
scroll to position [47659, 0]
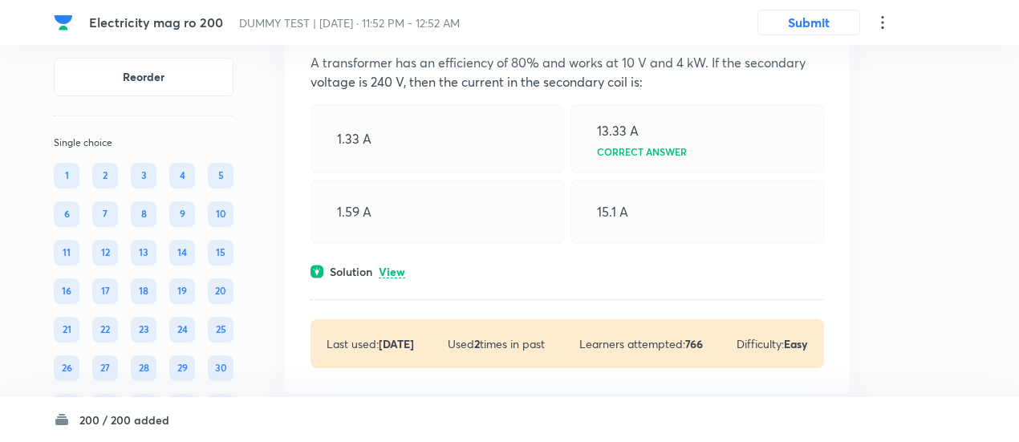
click at [393, 266] on p "View" at bounding box center [392, 272] width 26 height 12
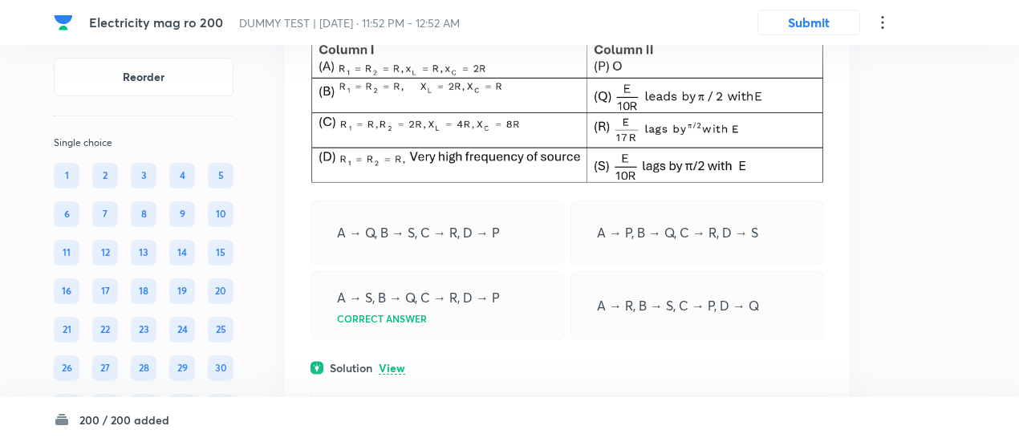
scroll to position [48420, 0]
click at [403, 361] on p "View" at bounding box center [392, 367] width 26 height 12
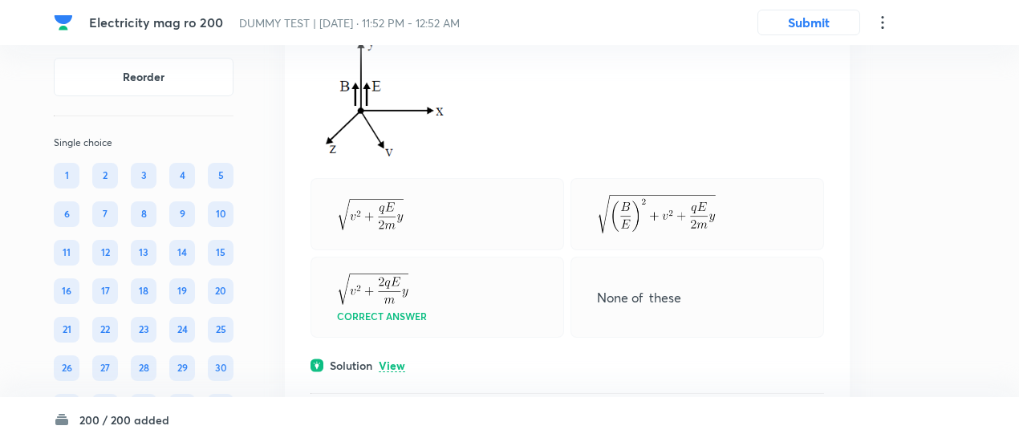
scroll to position [49343, 0]
click at [401, 359] on p "View" at bounding box center [392, 365] width 26 height 12
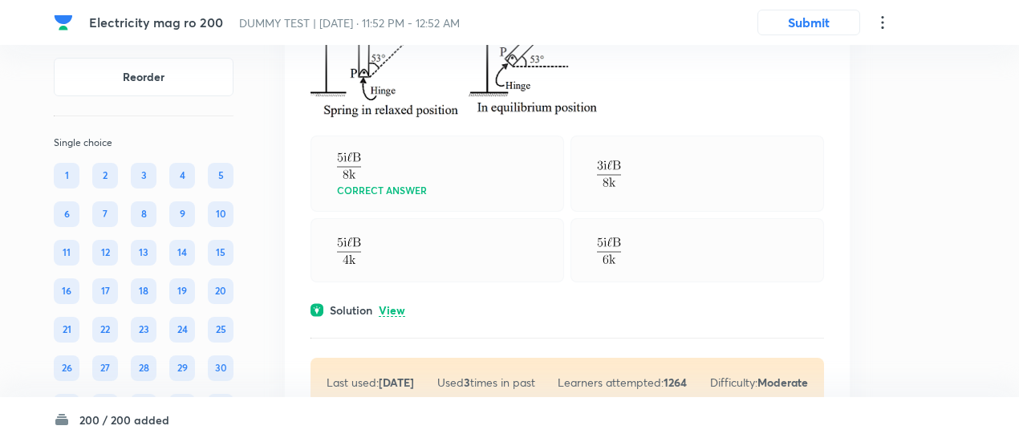
scroll to position [50149, 0]
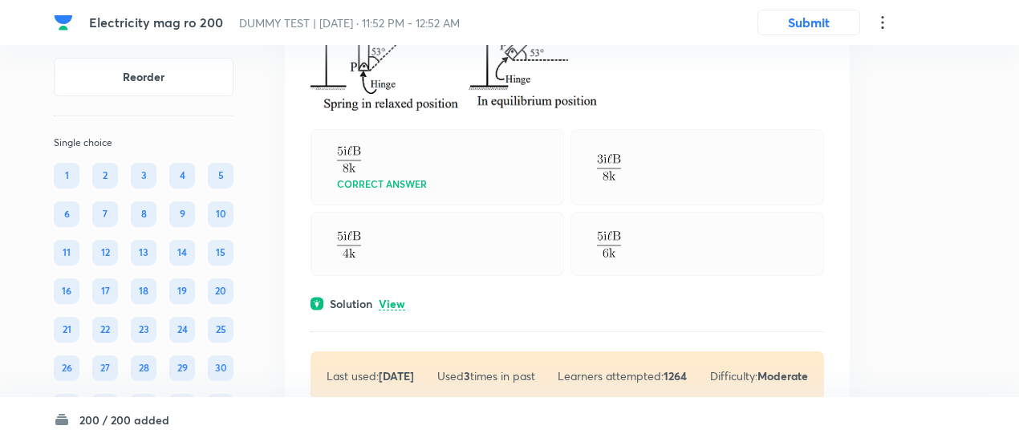
click at [397, 299] on p "View" at bounding box center [392, 305] width 26 height 12
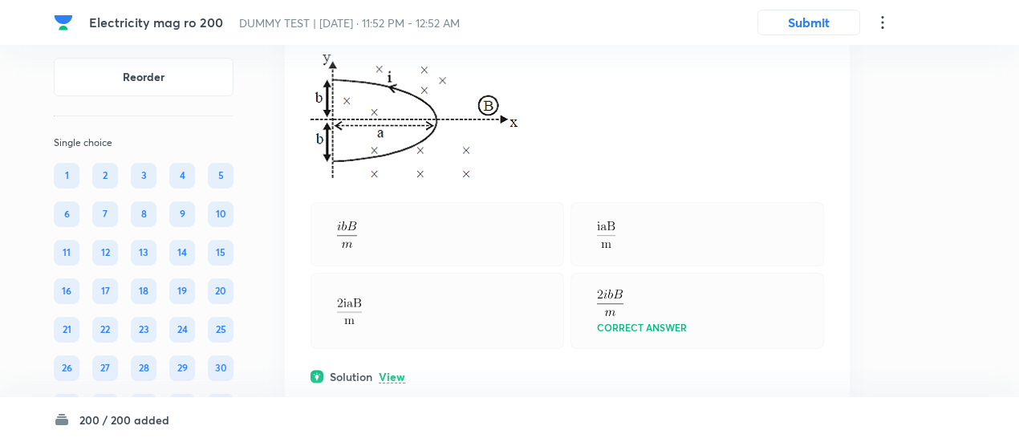
scroll to position [50826, 0]
click at [398, 372] on p "View" at bounding box center [392, 378] width 26 height 12
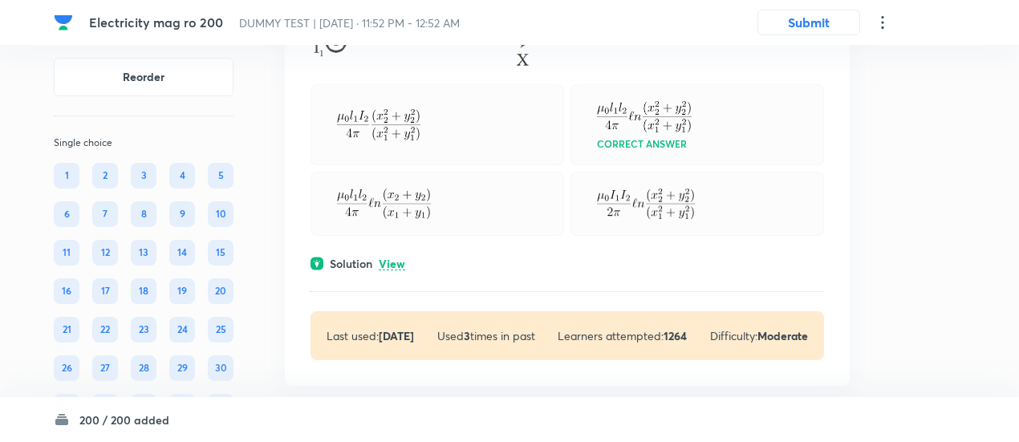
scroll to position [51716, 0]
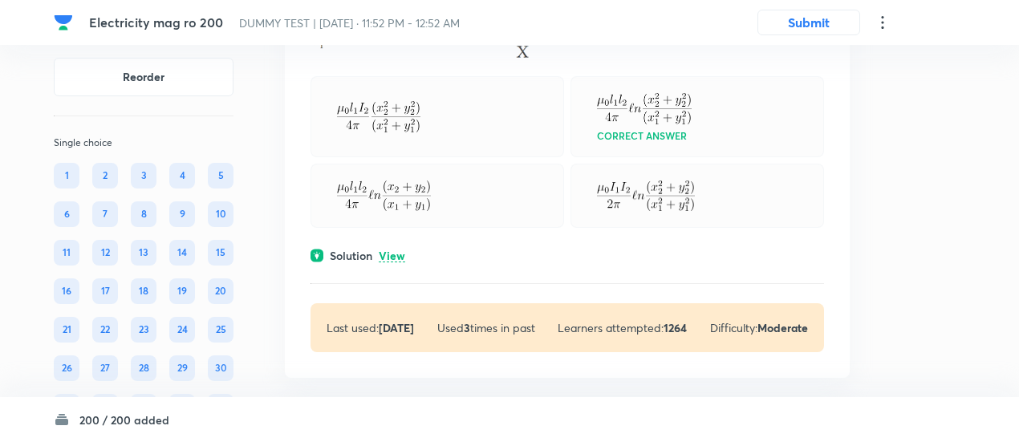
click at [394, 250] on p "View" at bounding box center [392, 256] width 26 height 12
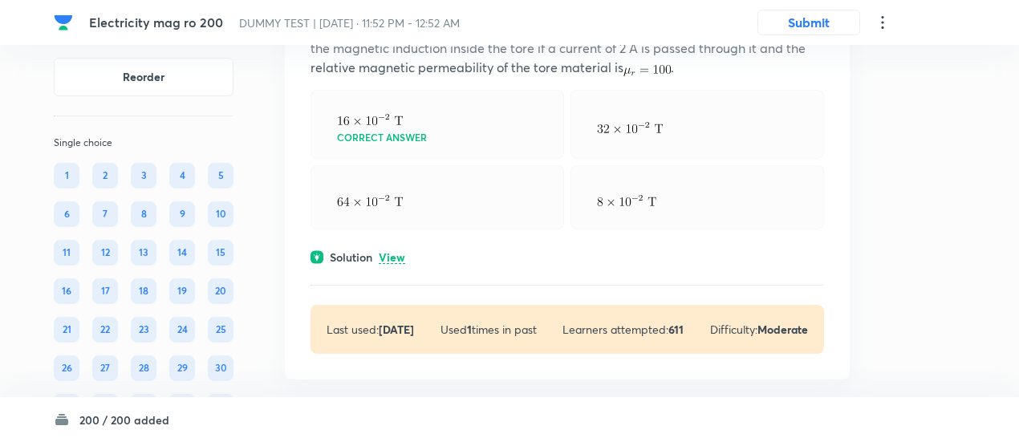
scroll to position [52369, 0]
click at [401, 250] on p "View" at bounding box center [392, 256] width 26 height 12
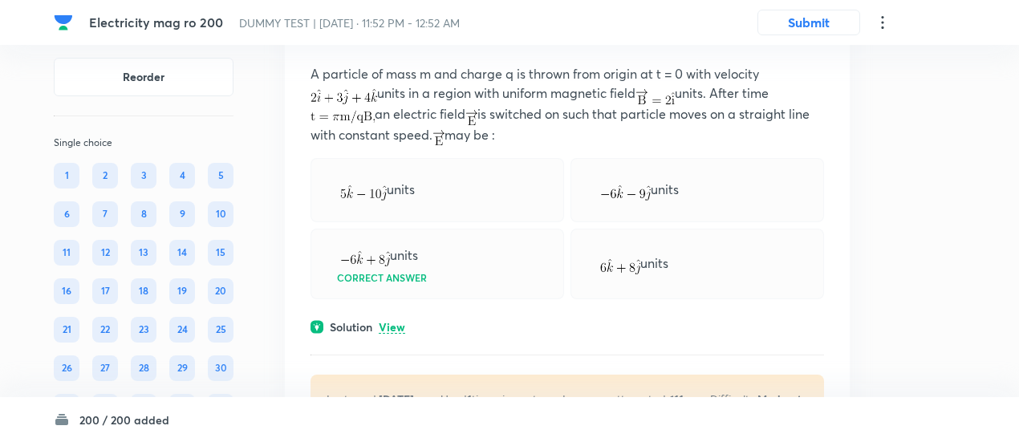
scroll to position [52949, 0]
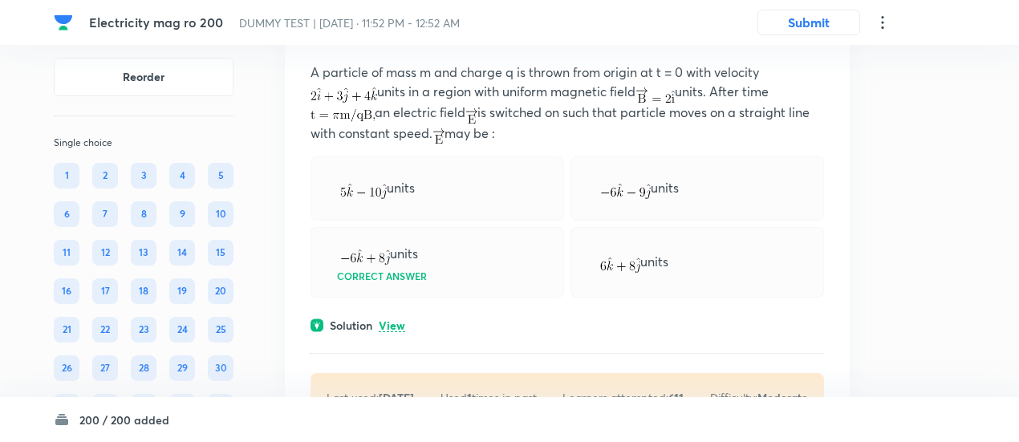
click at [394, 320] on p "View" at bounding box center [392, 326] width 26 height 12
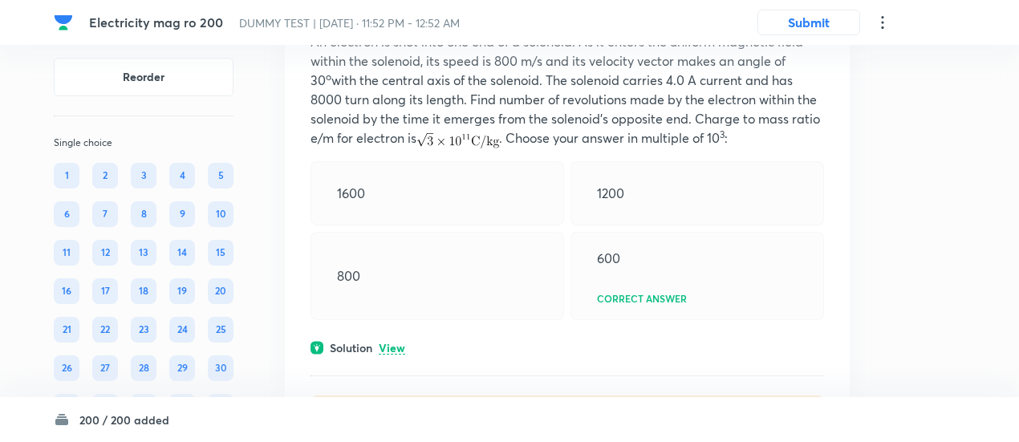
scroll to position [53661, 0]
click at [394, 343] on p "View" at bounding box center [392, 349] width 26 height 12
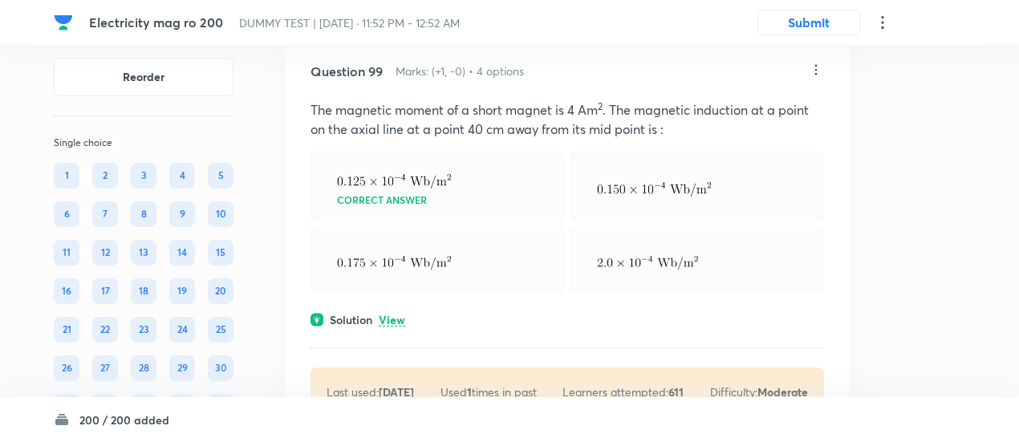
scroll to position [54642, 0]
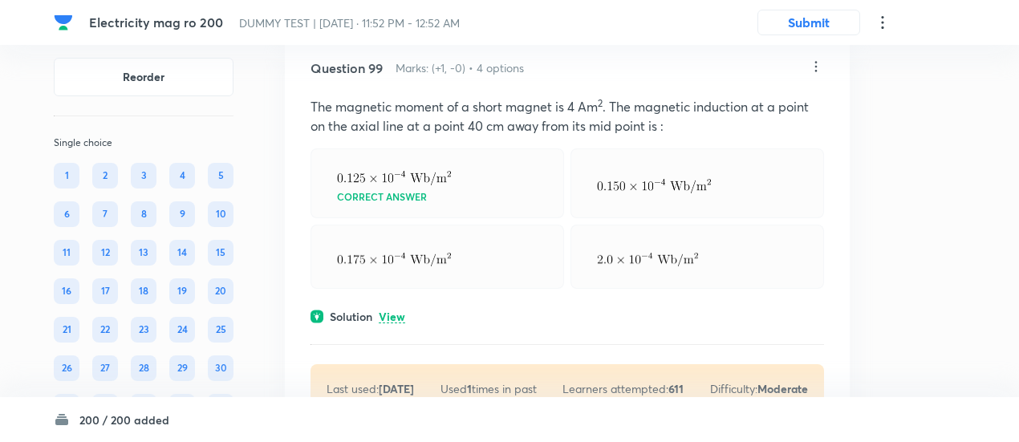
click at [401, 311] on p "View" at bounding box center [392, 317] width 26 height 12
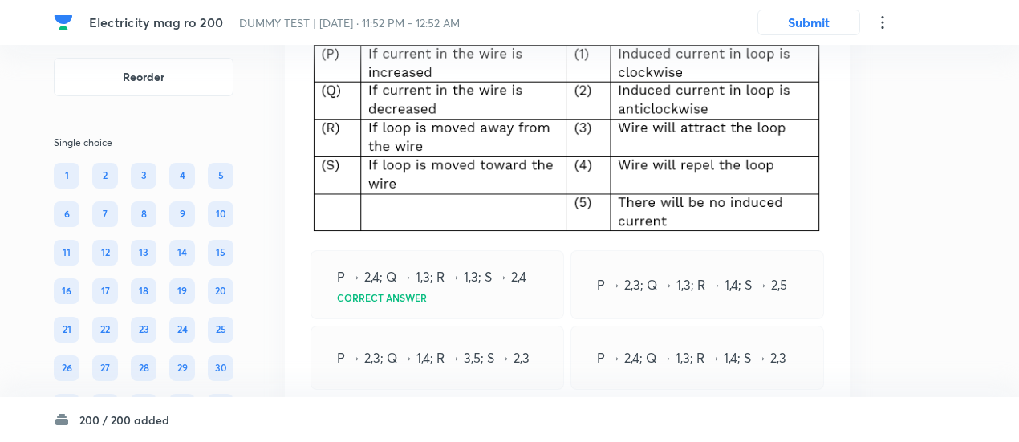
scroll to position [55496, 0]
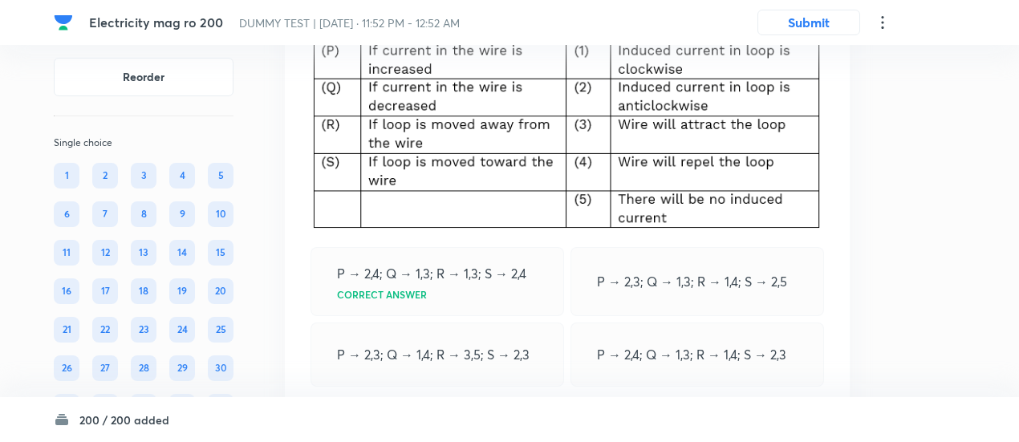
click at [397, 409] on p "View" at bounding box center [392, 415] width 26 height 12
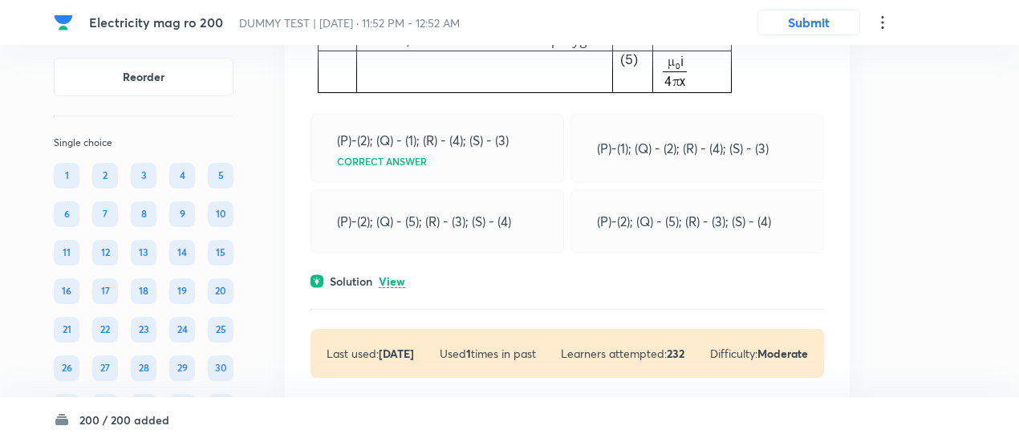
scroll to position [56675, 0]
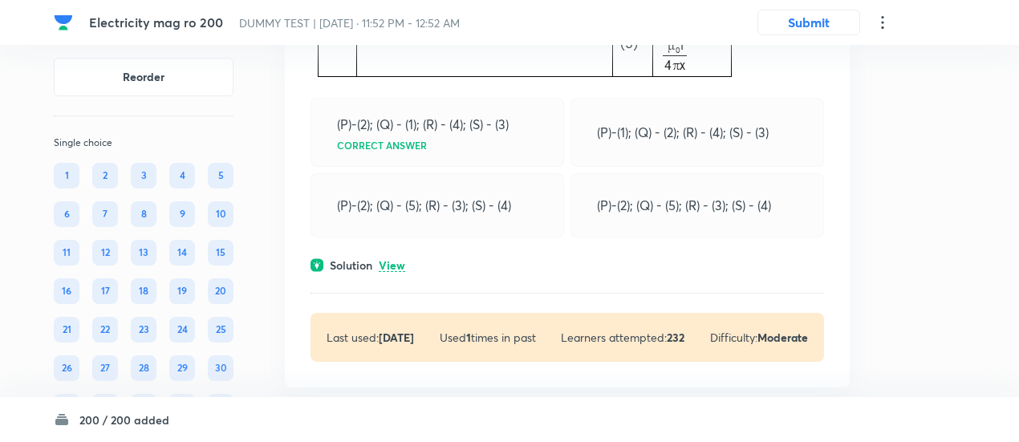
click at [400, 260] on p "View" at bounding box center [392, 266] width 26 height 12
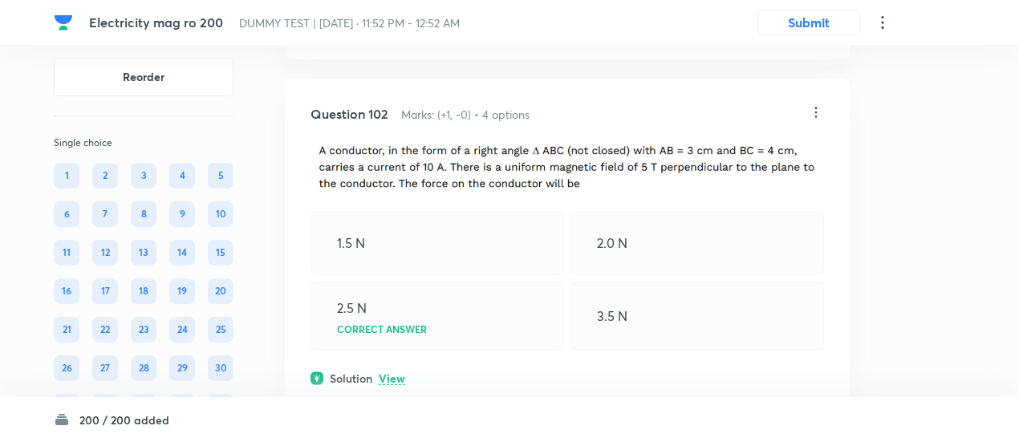
scroll to position [57076, 0]
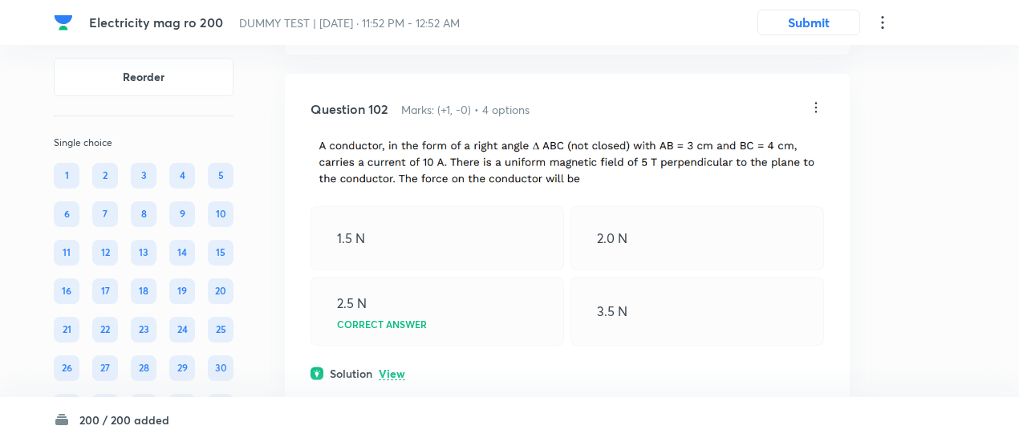
click at [399, 368] on p "View" at bounding box center [392, 374] width 26 height 12
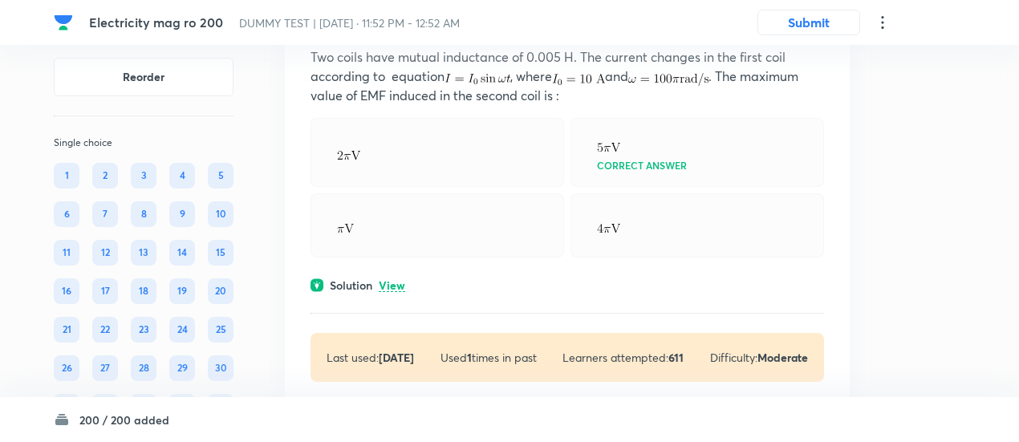
scroll to position [57906, 0]
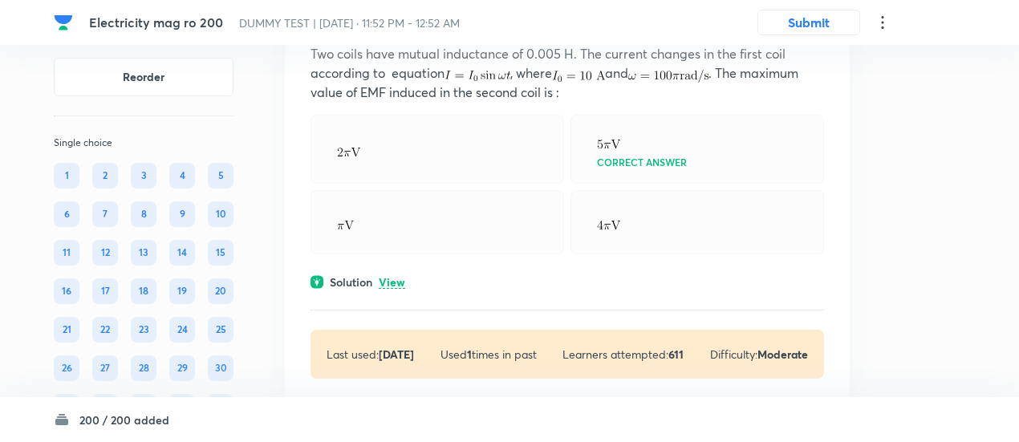
click at [393, 277] on p "View" at bounding box center [392, 283] width 26 height 12
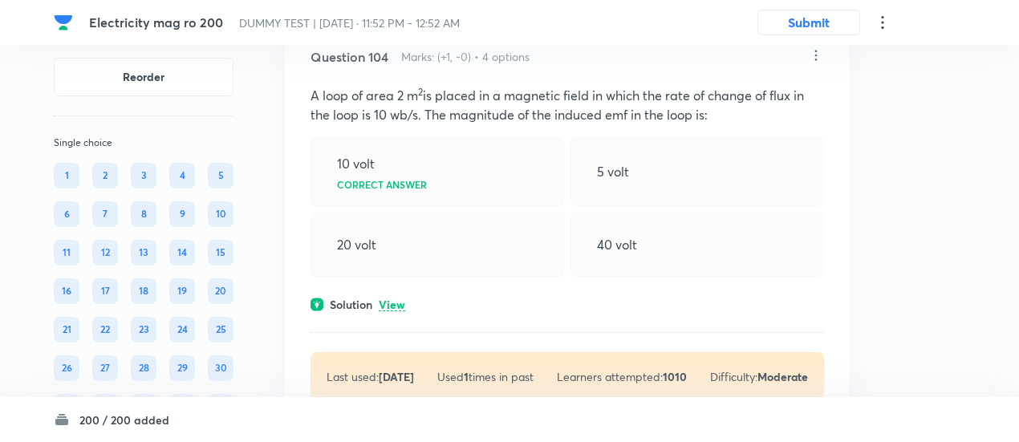
scroll to position [58559, 0]
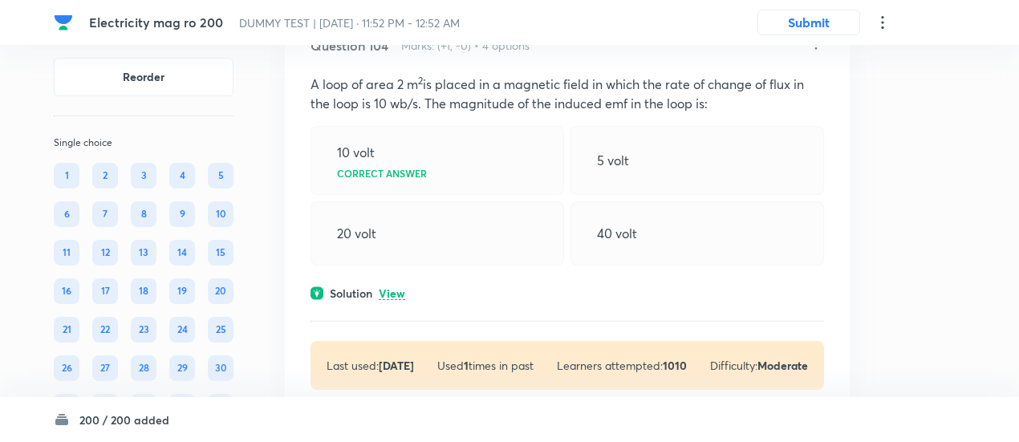
click at [393, 288] on p "View" at bounding box center [392, 294] width 26 height 12
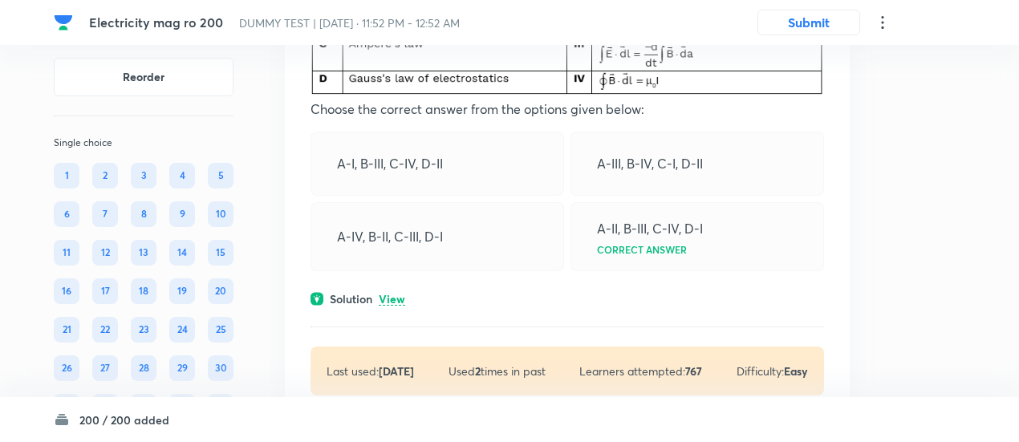
scroll to position [59194, 0]
click at [397, 292] on p "View" at bounding box center [392, 298] width 26 height 12
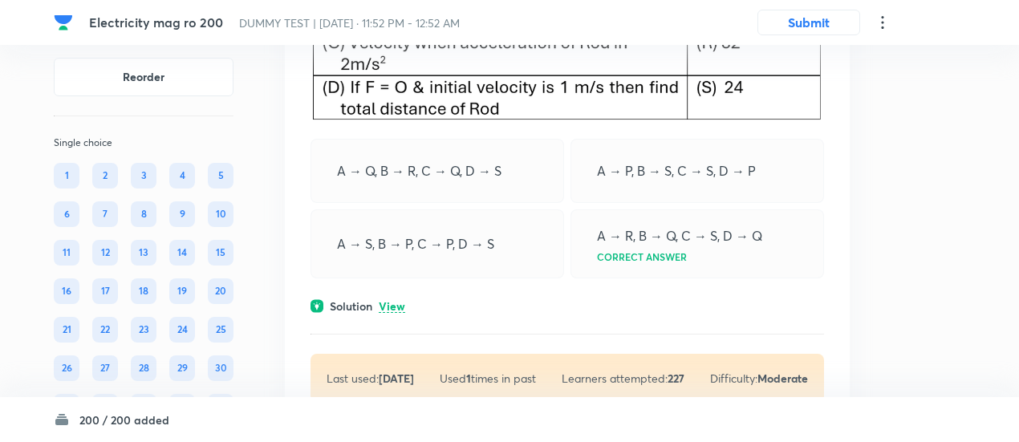
scroll to position [59977, 0]
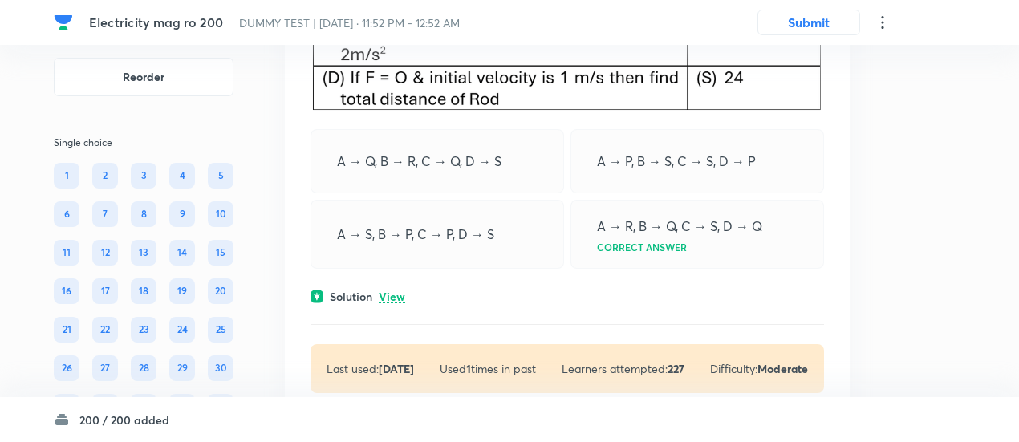
click at [395, 291] on p "View" at bounding box center [392, 297] width 26 height 12
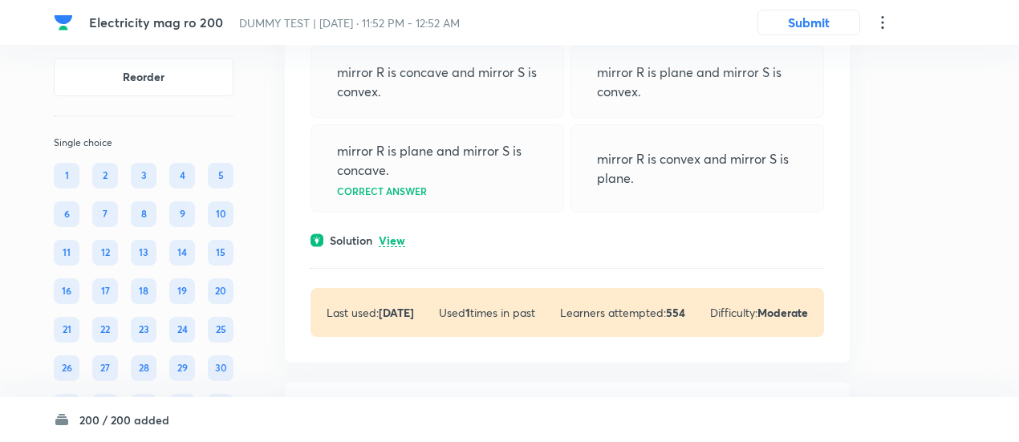
scroll to position [60825, 0]
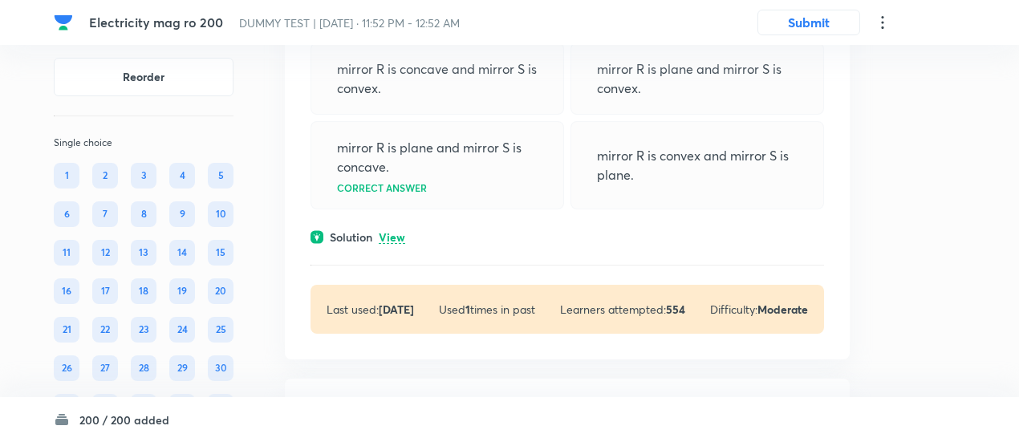
click at [397, 232] on p "View" at bounding box center [392, 238] width 26 height 12
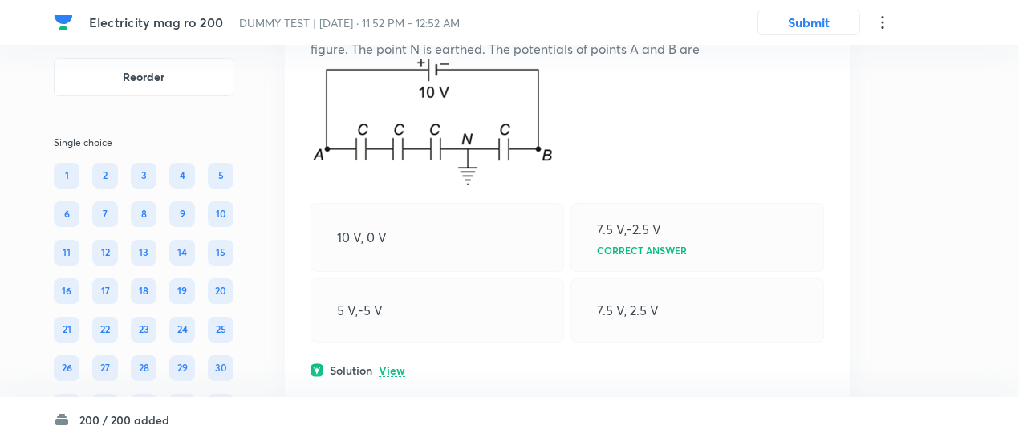
scroll to position [61441, 0]
click at [401, 365] on p "View" at bounding box center [392, 371] width 26 height 12
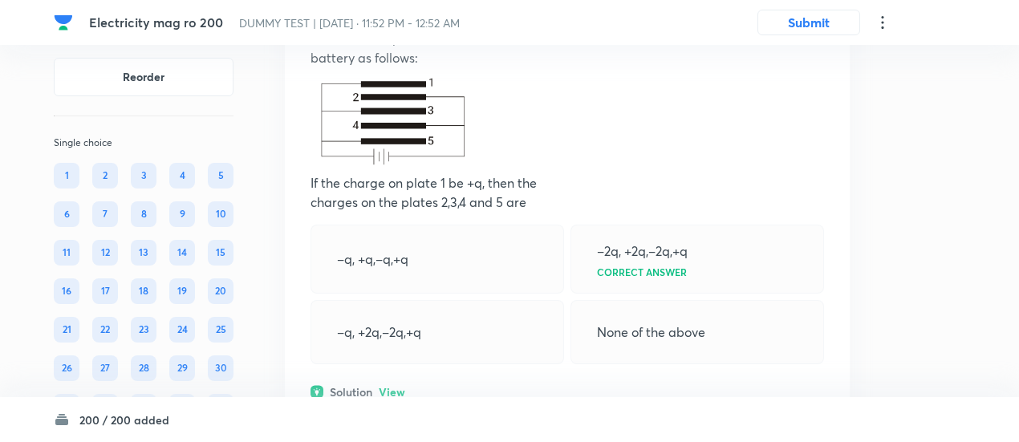
scroll to position [62181, 0]
click at [403, 387] on p "View" at bounding box center [392, 393] width 26 height 12
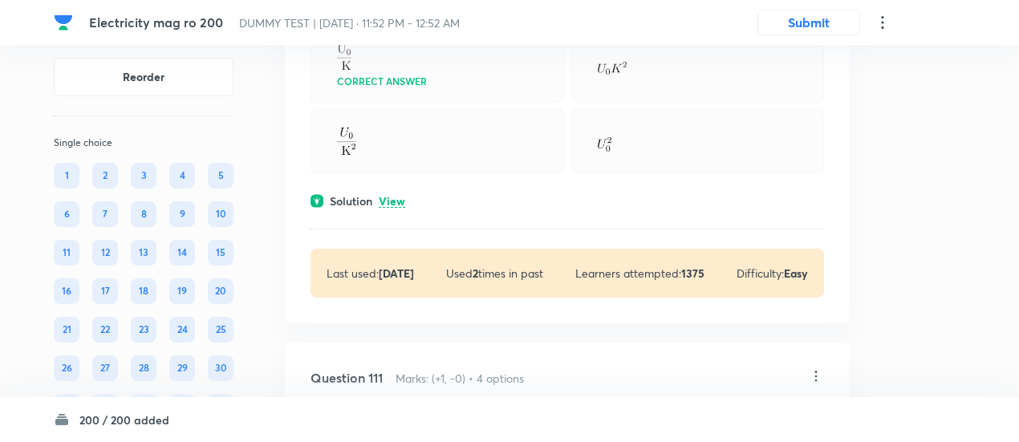
scroll to position [62891, 0]
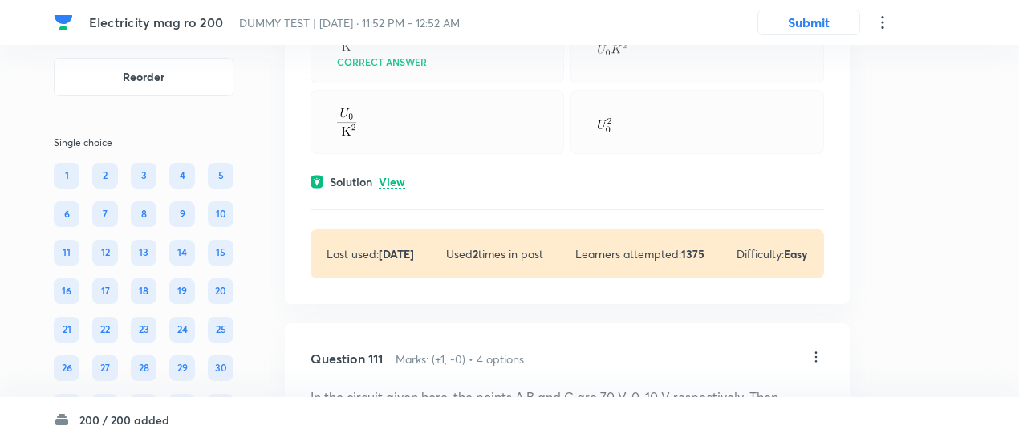
click at [399, 177] on p "View" at bounding box center [392, 183] width 26 height 12
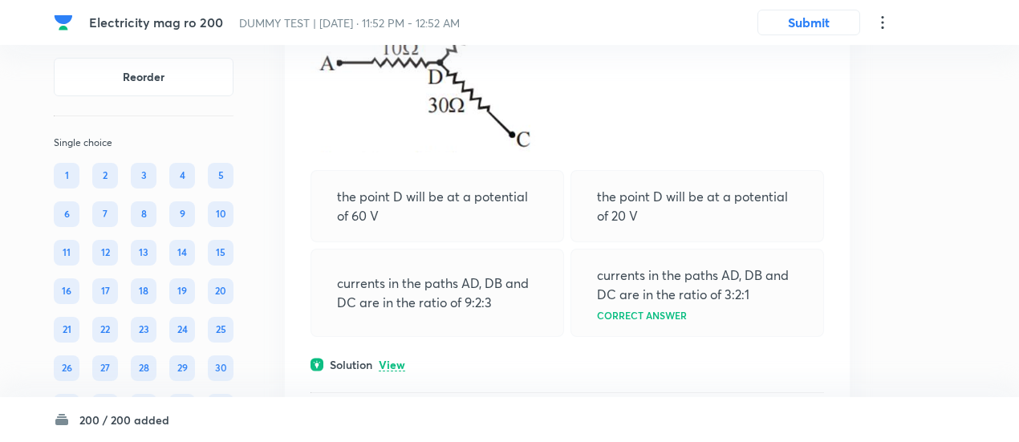
scroll to position [63451, 0]
click at [400, 358] on p "View" at bounding box center [392, 364] width 26 height 12
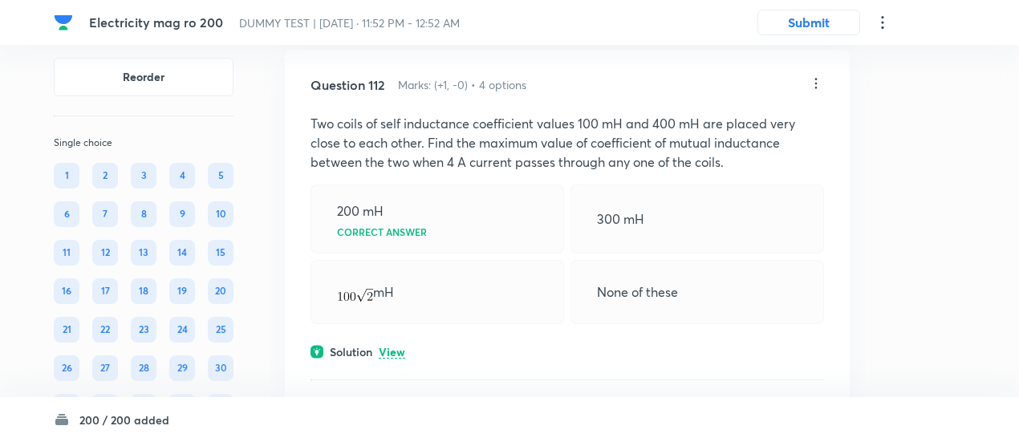
scroll to position [64316, 0]
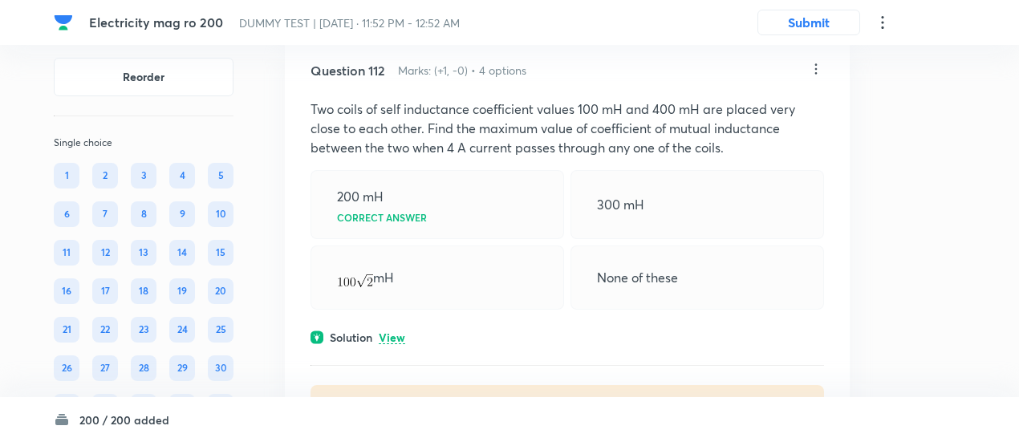
click at [395, 332] on p "View" at bounding box center [392, 338] width 26 height 12
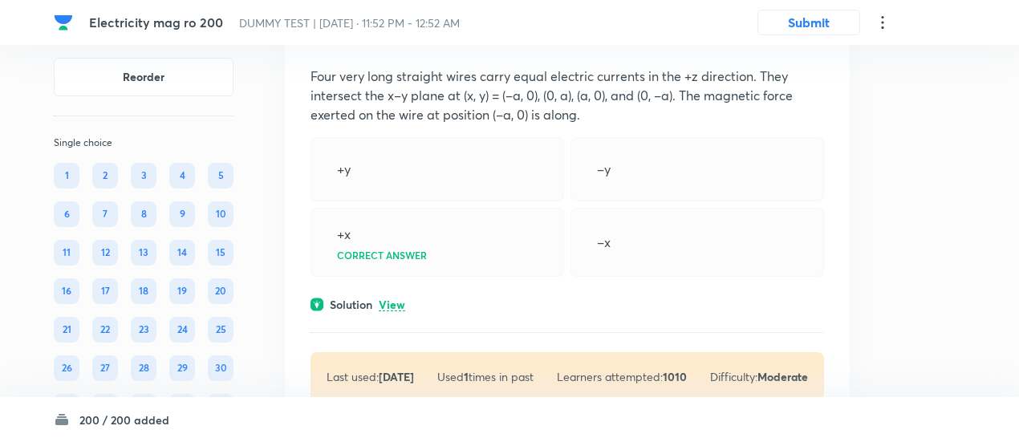
scroll to position [64888, 0]
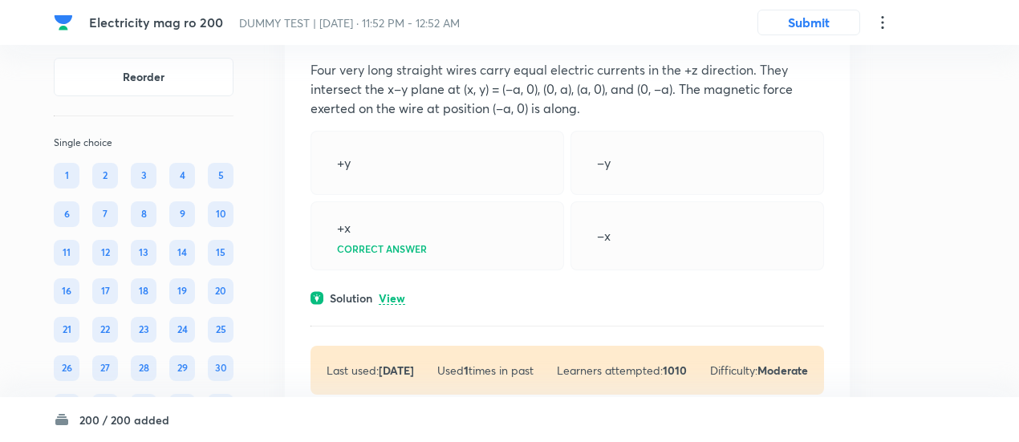
click at [393, 293] on p "View" at bounding box center [392, 299] width 26 height 12
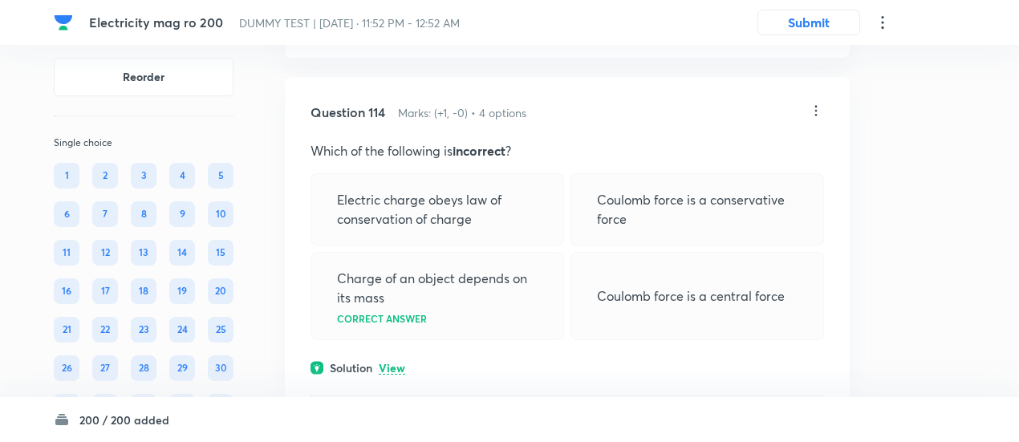
scroll to position [65517, 0]
click at [393, 361] on p "View" at bounding box center [392, 367] width 26 height 12
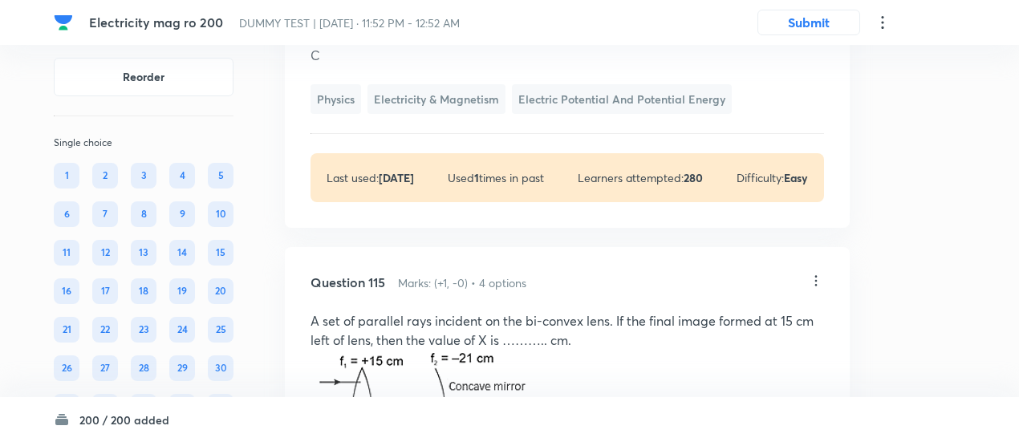
scroll to position [65848, 0]
